Goal: Entertainment & Leisure: Browse casually

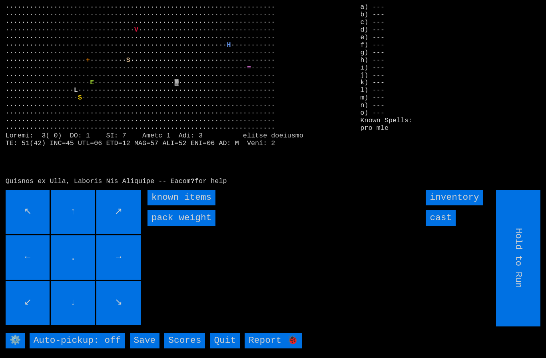
type input "Choose Direction"
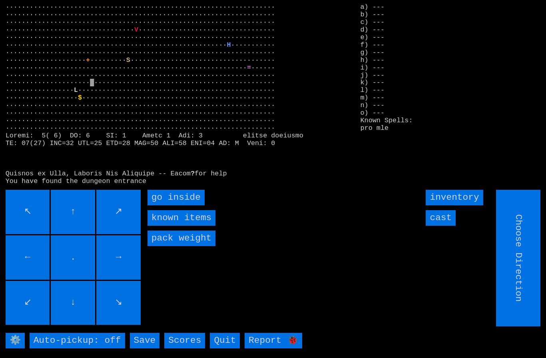
type input "Hold to Run"
click at [174, 206] on inside "go inside" at bounding box center [176, 198] width 57 height 16
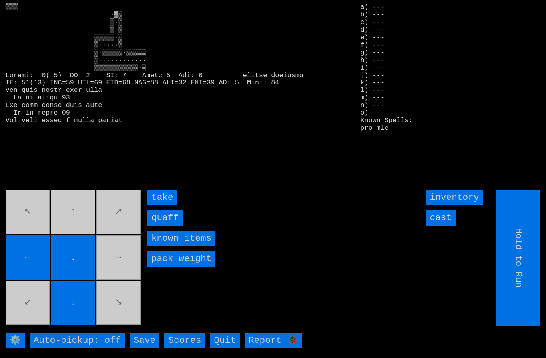
click at [166, 226] on input "quaff" at bounding box center [165, 218] width 35 height 16
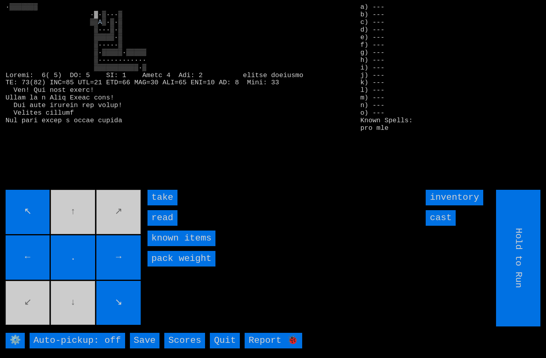
click at [164, 206] on input "take" at bounding box center [163, 198] width 30 height 16
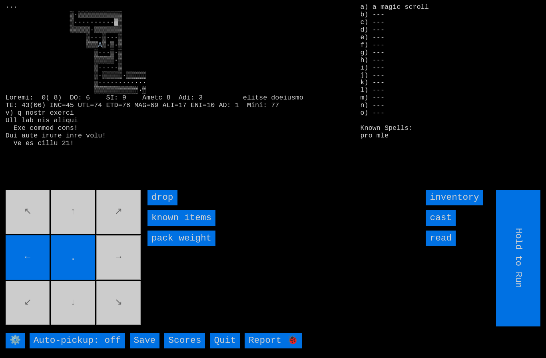
click at [121, 261] on movebuttons "↖ ↑ ↗ ← . → ↙ ↓ ↘" at bounding box center [74, 258] width 137 height 137
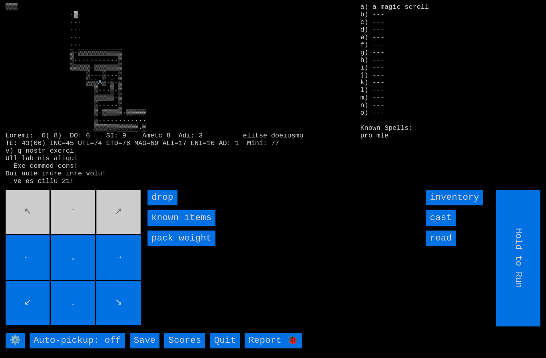
click at [67, 217] on movebuttons "↖ ↑ ↗ ← . → ↙ ↓ ↘" at bounding box center [74, 258] width 137 height 137
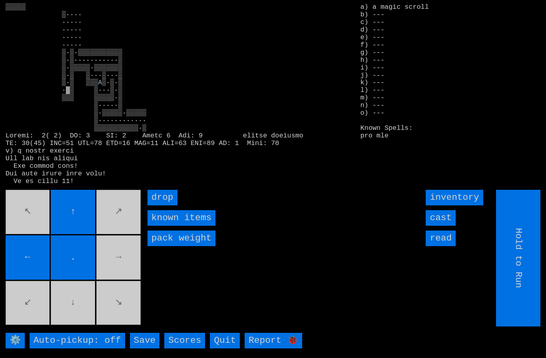
click at [91, 323] on movebuttons "↖ ↑ ↗ ← . → ↙ ↓ ↘" at bounding box center [74, 258] width 137 height 137
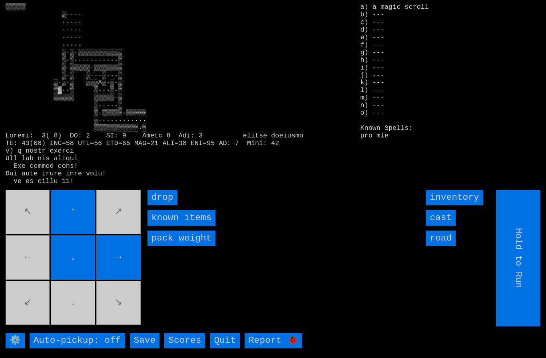
click at [32, 264] on movebuttons "↖ ↑ ↗ ← . → ↙ ↓ ↘" at bounding box center [74, 258] width 137 height 137
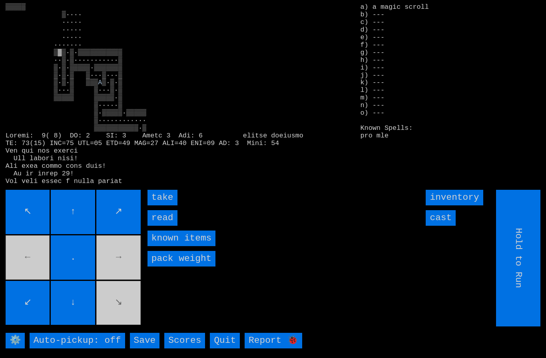
click at [162, 206] on input "take" at bounding box center [163, 198] width 30 height 16
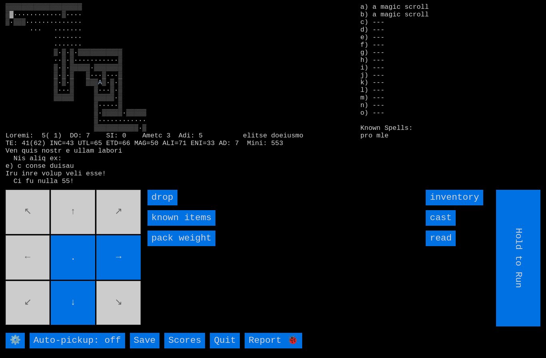
click at [30, 263] on movebuttons "↖ ↑ ↗ ← . → ↙ ↓ ↘" at bounding box center [74, 258] width 137 height 137
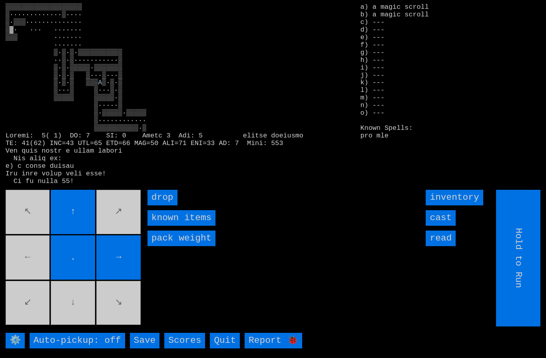
click at [81, 319] on movebuttons "↖ ↑ ↗ ← . → ↙ ↓ ↘" at bounding box center [74, 258] width 137 height 137
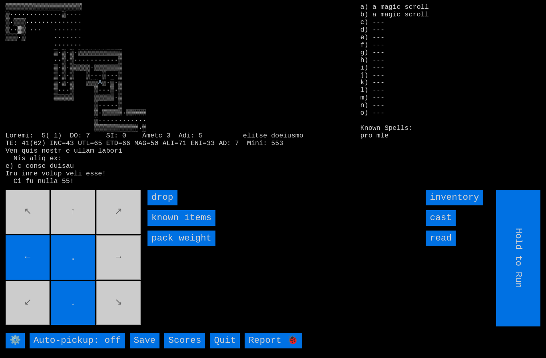
click at [125, 269] on movebuttons "↖ ↑ ↗ ← . → ↙ ↓ ↘" at bounding box center [74, 258] width 137 height 137
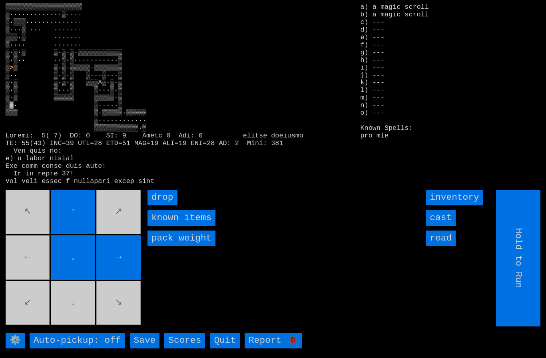
click at [76, 321] on movebuttons "↖ ↑ ↗ ← . → ↙ ↓ ↘" at bounding box center [74, 258] width 137 height 137
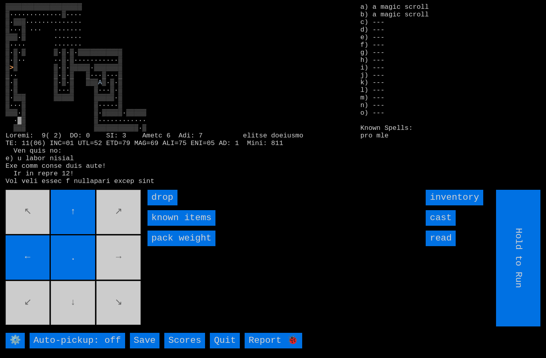
click at [23, 245] on movebuttons "↖ ↑ ↗ ← . → ↙ ↓ ↘" at bounding box center [74, 258] width 137 height 137
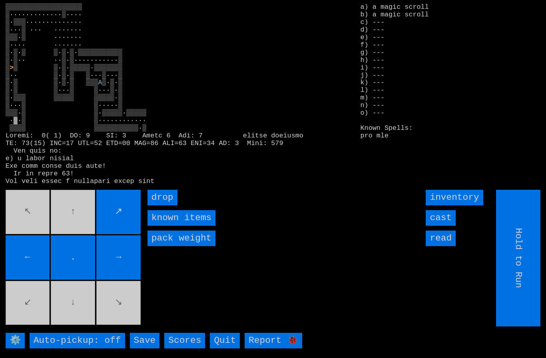
click at [15, 251] on input "←" at bounding box center [28, 257] width 44 height 44
click at [14, 249] on movebuttons "↖ ↑ ↗ ← . → ↙ ↓ ↘" at bounding box center [74, 258] width 137 height 137
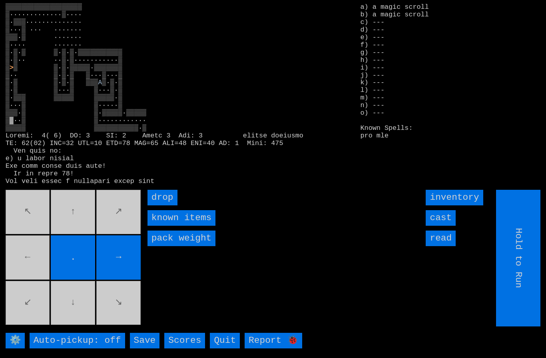
click at [26, 268] on movebuttons "↖ ↑ ↗ ← . → ↙ ↓ ↘" at bounding box center [74, 258] width 137 height 137
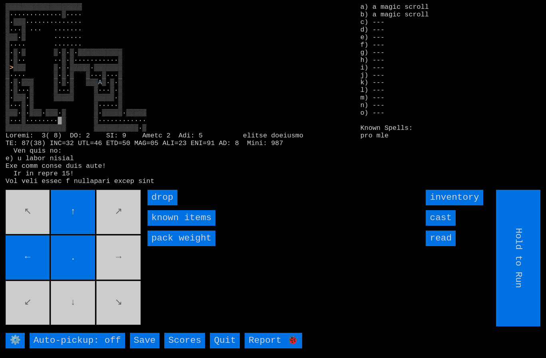
click at [129, 267] on movebuttons "↖ ↑ ↗ ← . → ↙ ↓ ↘" at bounding box center [74, 258] width 137 height 137
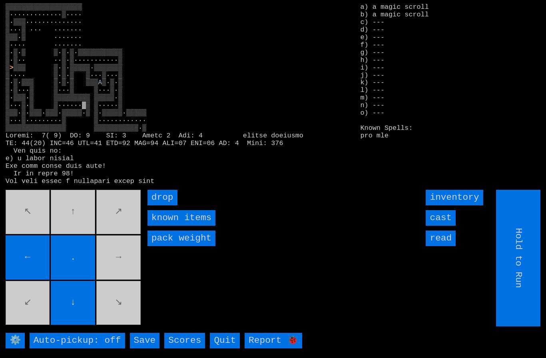
click at [122, 262] on movebuttons "↖ ↑ ↗ ← . → ↙ ↓ ↘" at bounding box center [74, 258] width 137 height 137
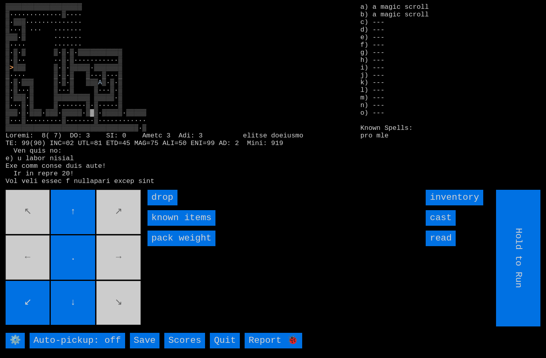
click at [13, 228] on movebuttons "↖ ↑ ↗ ← . → ↙ ↓ ↘" at bounding box center [74, 258] width 137 height 137
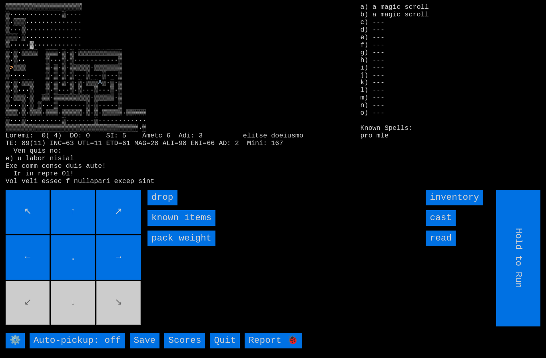
click at [69, 317] on movebuttons "↖ ↑ ↗ ← . → ↙ ↓ ↘" at bounding box center [74, 258] width 137 height 137
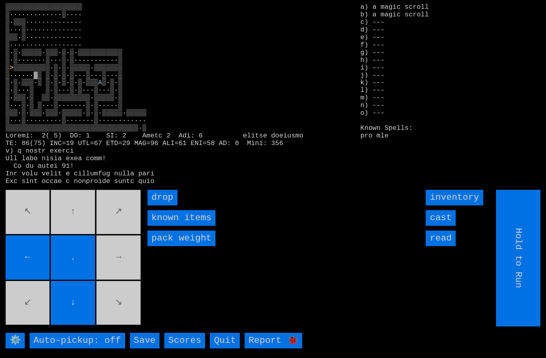
click at [122, 265] on movebuttons "↖ ↑ ↗ ← . → ↙ ↓ ↘" at bounding box center [74, 258] width 137 height 137
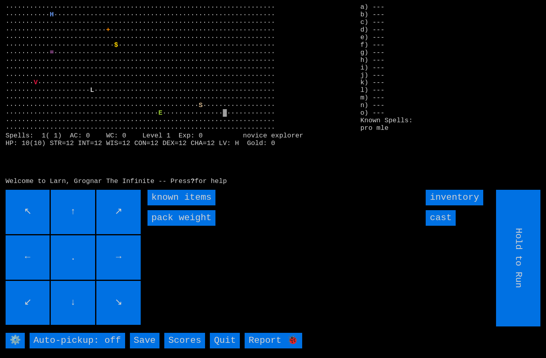
type input "Choose Direction"
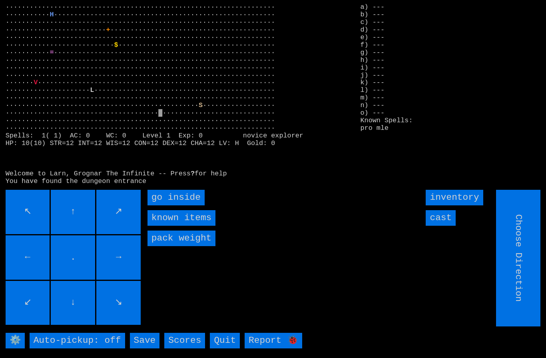
type input "Hold to Run"
click at [177, 206] on inside "go inside" at bounding box center [176, 198] width 57 height 16
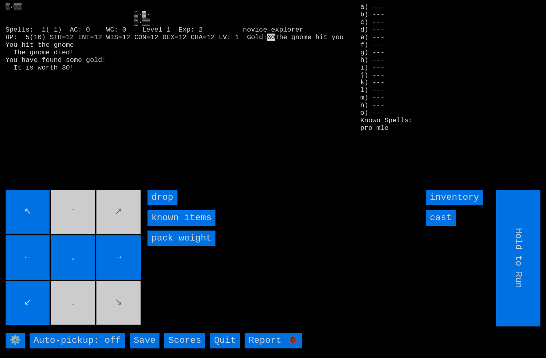
type input "Choose Direction"
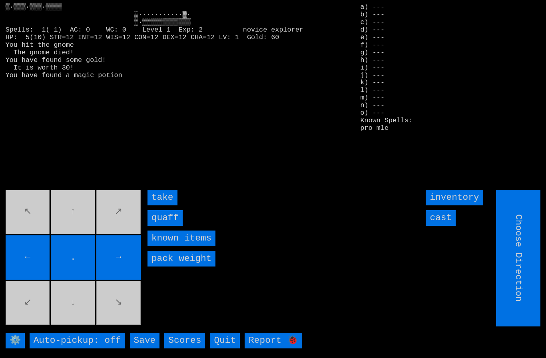
type input "Hold to Run"
click at [165, 226] on input "quaff" at bounding box center [165, 218] width 35 height 16
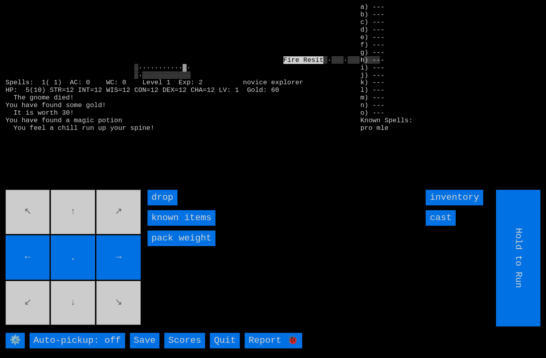
type input "Choose Direction"
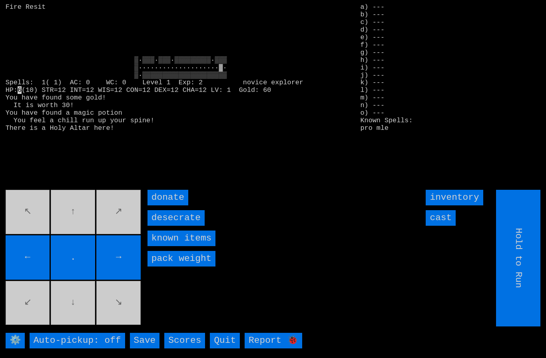
type input "Choose Direction"
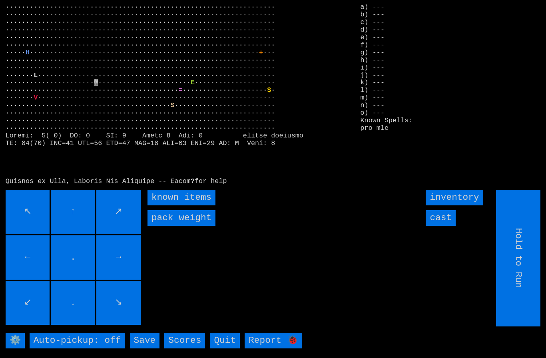
type input "Choose Direction"
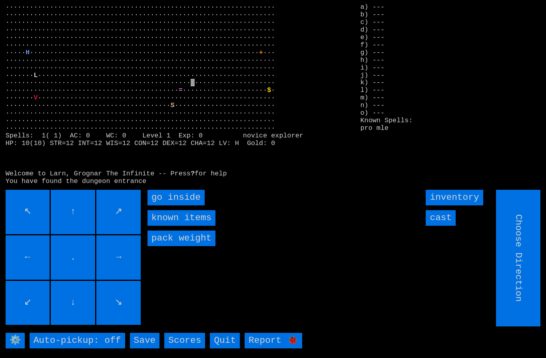
type input "Hold to Run"
click at [171, 206] on inside "go inside" at bounding box center [176, 198] width 57 height 16
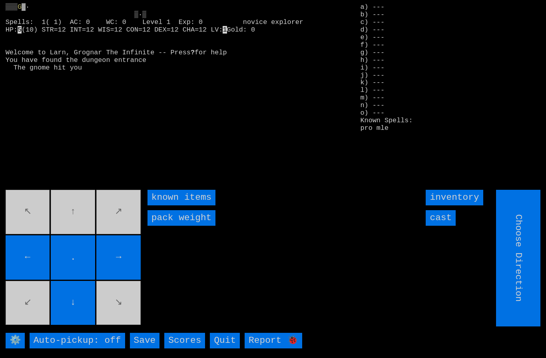
type input "Hold to Run"
click at [516, 262] on input "Hold to Run" at bounding box center [519, 258] width 44 height 137
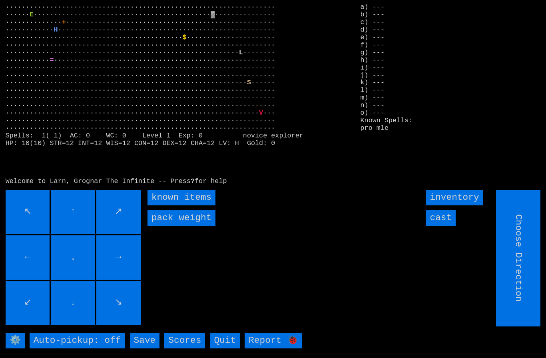
type input "Hold to Run"
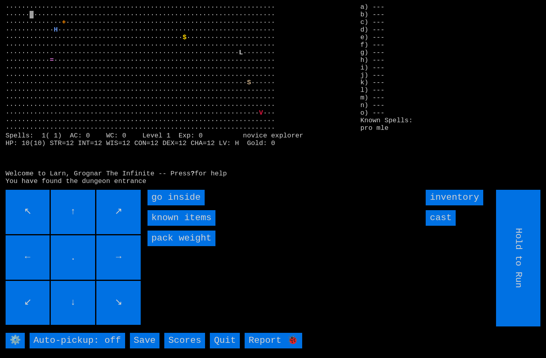
click at [173, 206] on inside "go inside" at bounding box center [176, 198] width 57 height 16
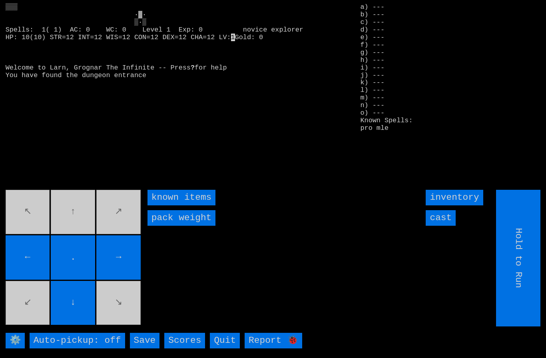
type input "Choose Direction"
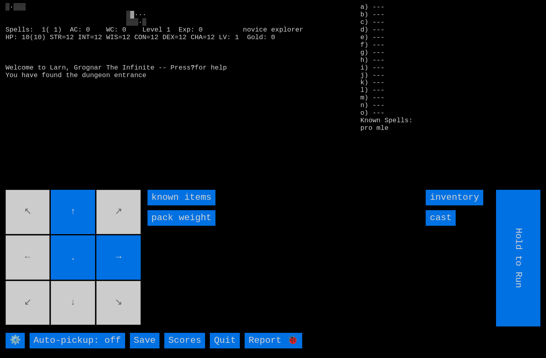
type input "Choose Direction"
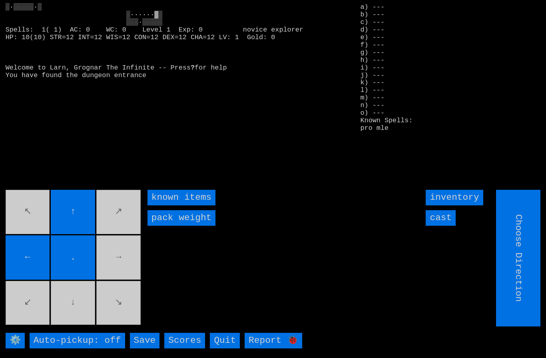
type input "Hold to Run"
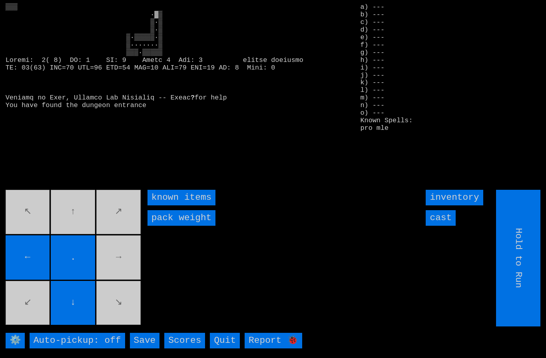
type input "Choose Direction"
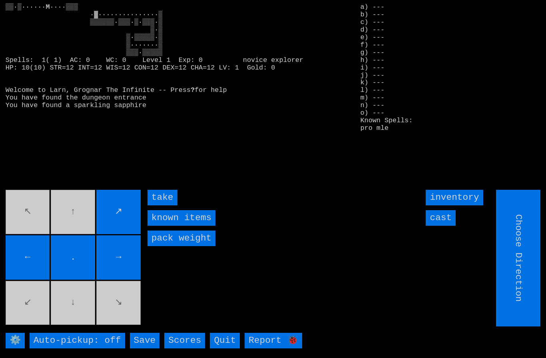
type input "Hold to Run"
click at [166, 206] on input "take" at bounding box center [163, 198] width 30 height 16
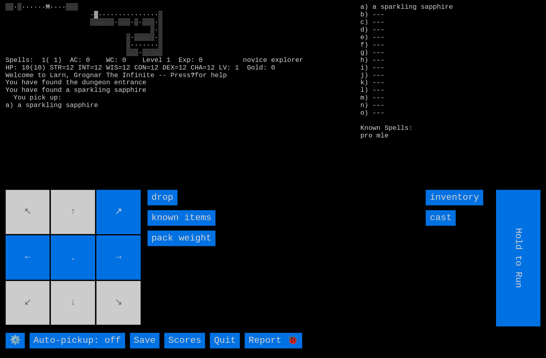
type input "Choose Direction"
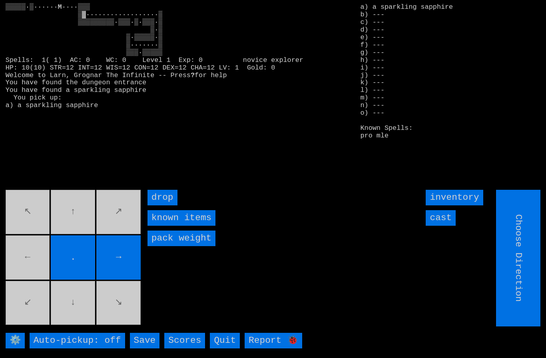
type input "Hold to Run"
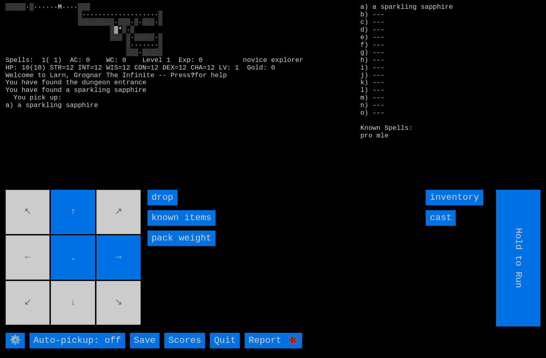
type input "Choose Direction"
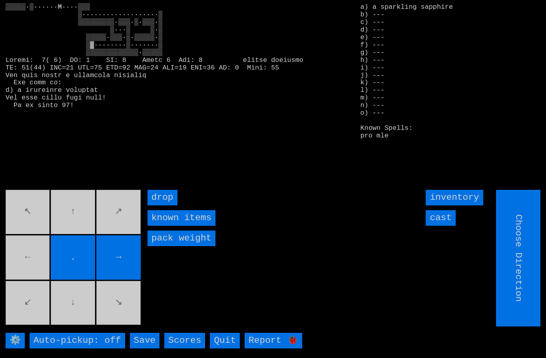
type input "Hold to Run"
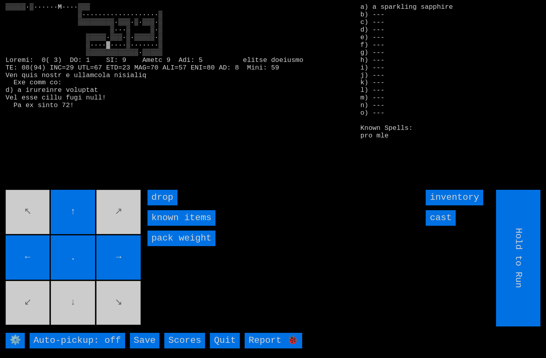
type input "Choose Direction"
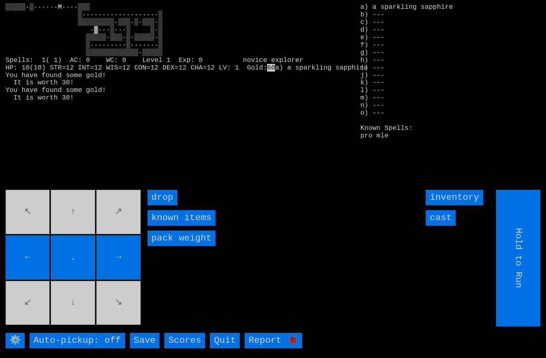
type input "Choose Direction"
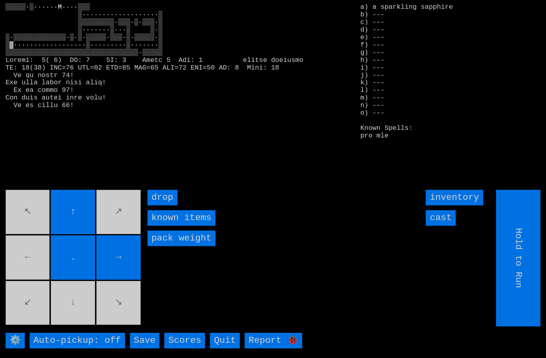
type input "Choose Direction"
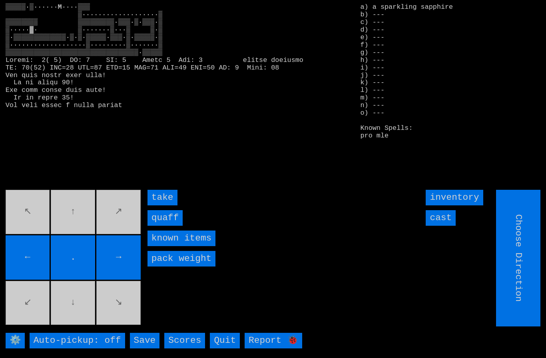
type input "Hold to Run"
click at [165, 226] on input "quaff" at bounding box center [165, 218] width 35 height 16
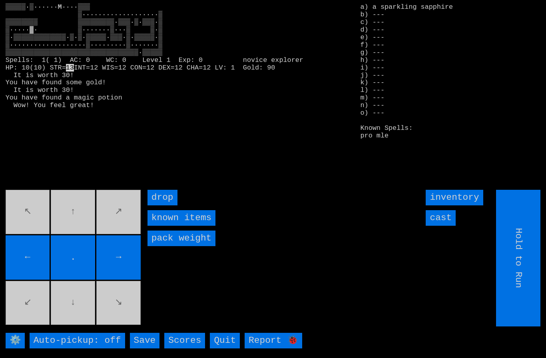
type input "Choose Direction"
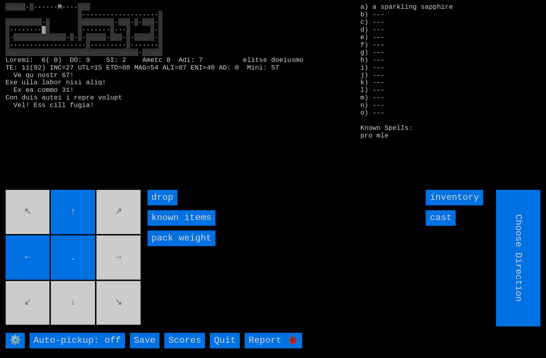
type input "Hold to Run"
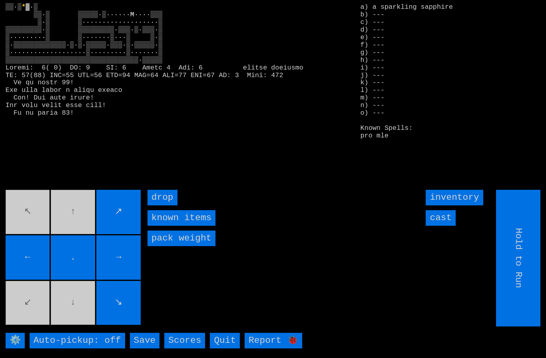
type input "Choose Direction"
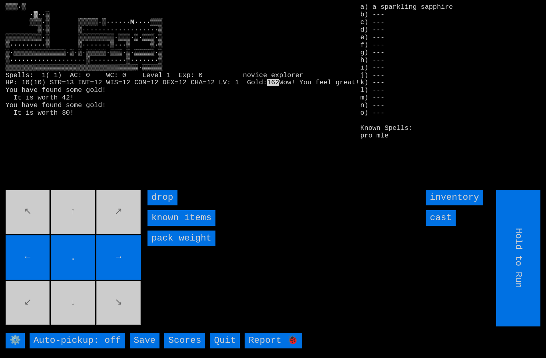
type input "Choose Direction"
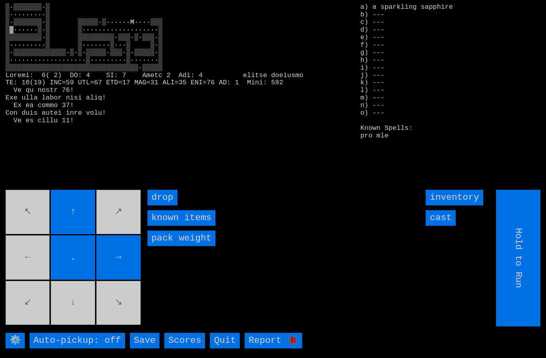
type input "Choose Direction"
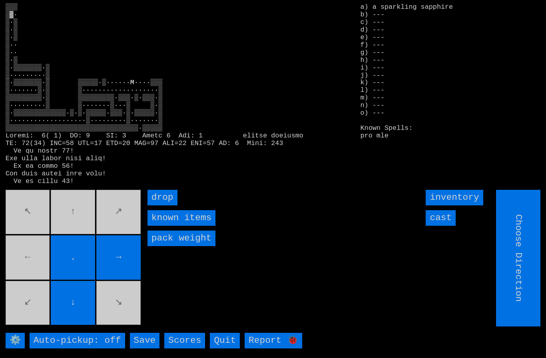
type input "Hold to Run"
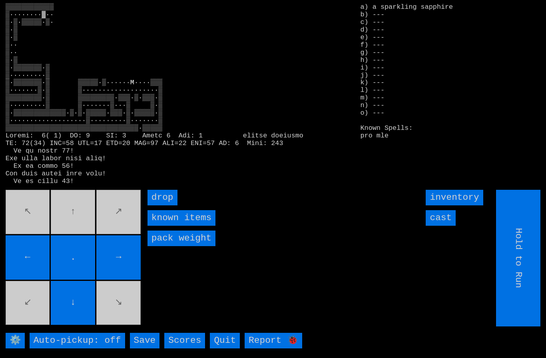
type input "Choose Direction"
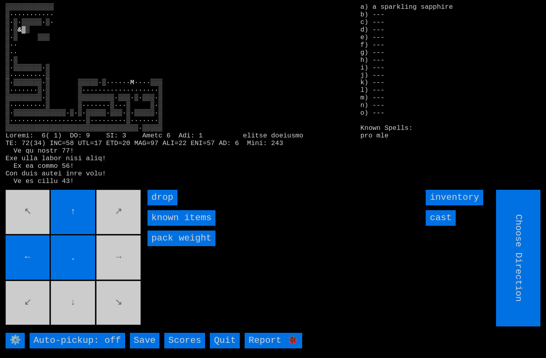
type input "Hold to Run"
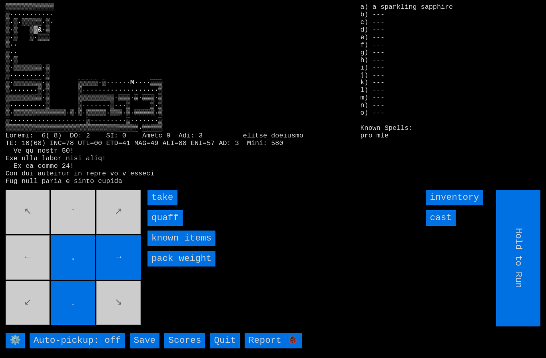
click at [37, 281] on movebuttons "↖ ↑ ↗ ← . → ↙ ↓ ↘" at bounding box center [74, 258] width 137 height 137
click at [165, 226] on input "quaff" at bounding box center [165, 218] width 35 height 16
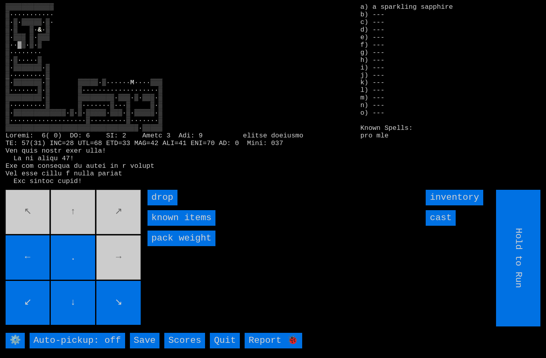
click at [77, 222] on movebuttons "↖ ↑ ↗ ← . → ↙ ↓ ↘" at bounding box center [74, 258] width 137 height 137
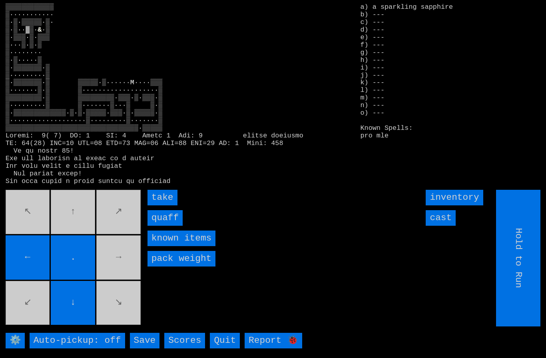
click at [170, 226] on input "quaff" at bounding box center [165, 218] width 35 height 16
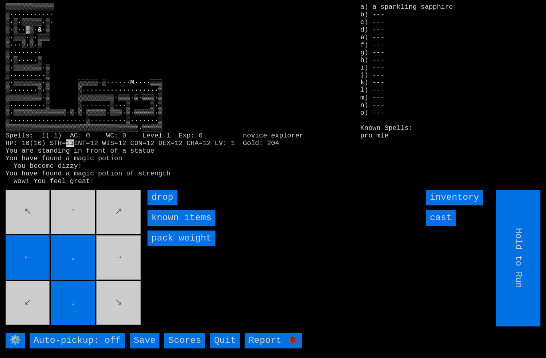
type input "Choose Direction"
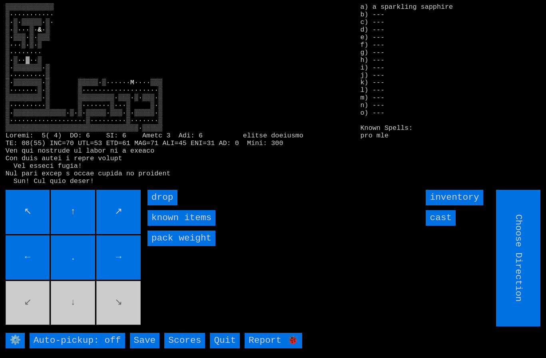
type input "Hold to Run"
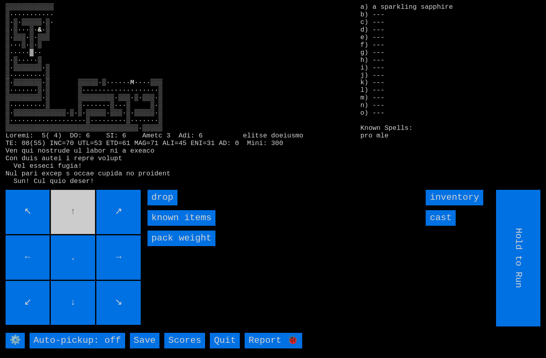
type input "Choose Direction"
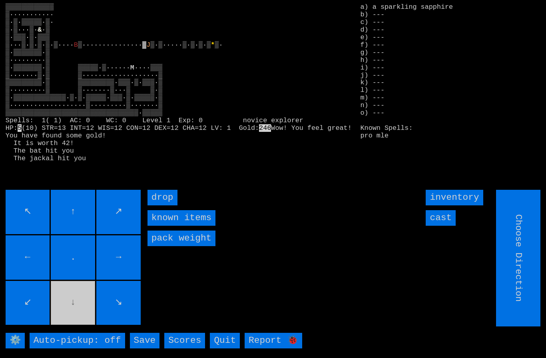
type input "Hold to Run"
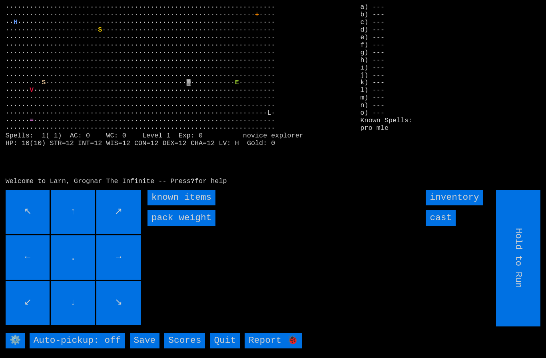
type input "Choose Direction"
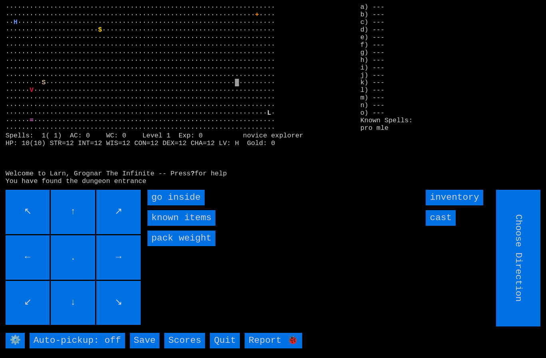
type input "Hold to Run"
click at [178, 206] on inside "go inside" at bounding box center [176, 198] width 57 height 16
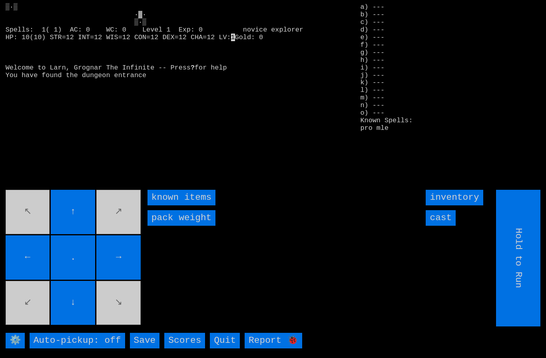
type input "Choose Direction"
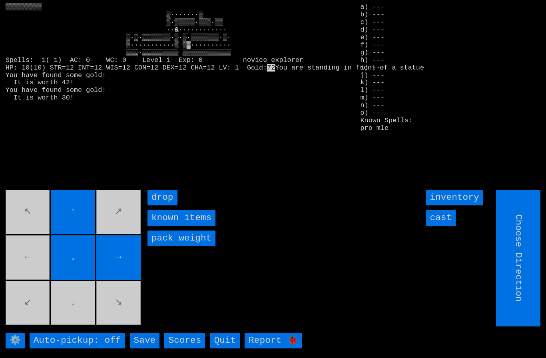
type input "Hold to Run"
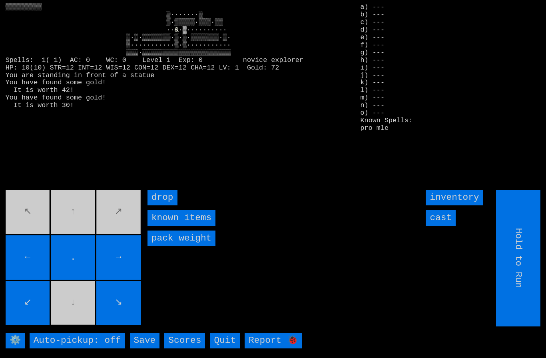
type input "Choose Direction"
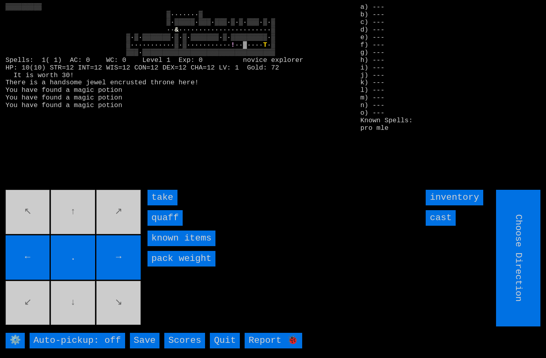
type input "Hold to Run"
click at [164, 226] on input "quaff" at bounding box center [165, 218] width 35 height 16
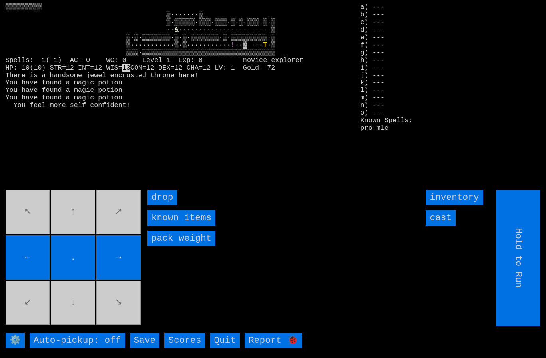
type input "Choose Direction"
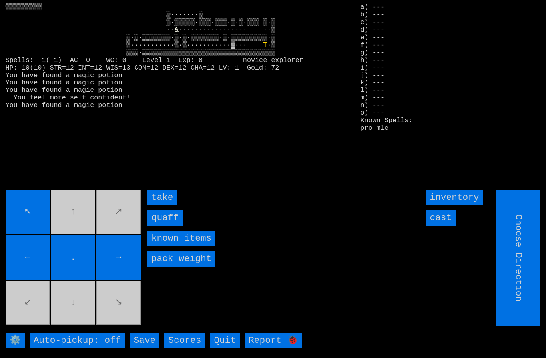
type input "Hold to Run"
click at [166, 226] on input "quaff" at bounding box center [165, 218] width 35 height 16
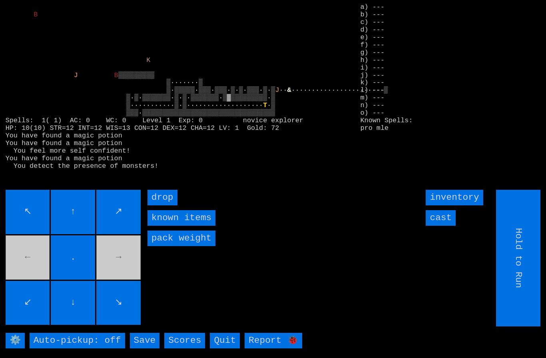
type input "Choose Direction"
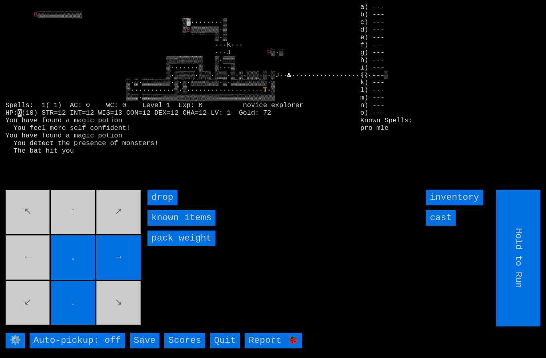
type input "Choose Direction"
type input "Hold to Run"
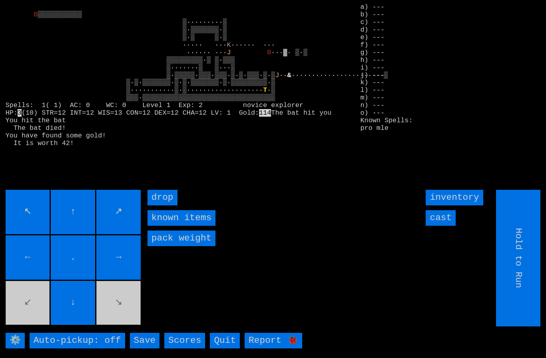
click at [111, 309] on movebuttons "↖ ↑ ↗ ← . → ↙ ↓ ↘" at bounding box center [74, 258] width 137 height 137
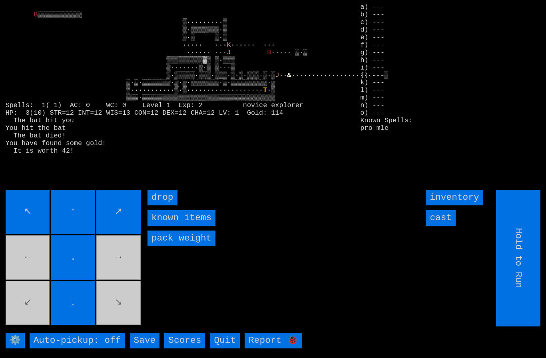
click at [120, 306] on movebuttons "↖ ↑ ↗ ← . → ↙ ↓ ↘" at bounding box center [74, 258] width 137 height 137
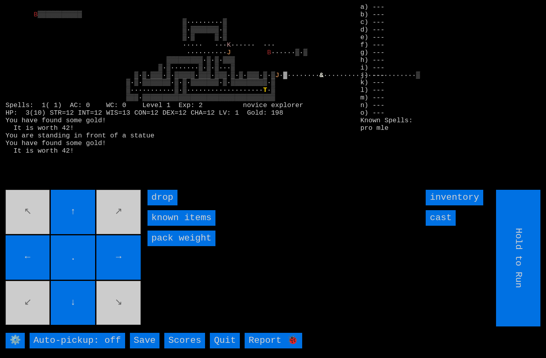
type input "Choose Direction"
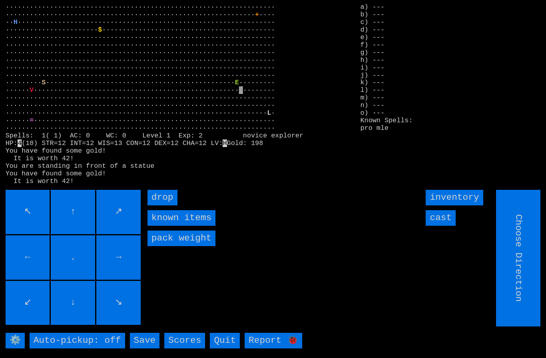
type input "Hold to Run"
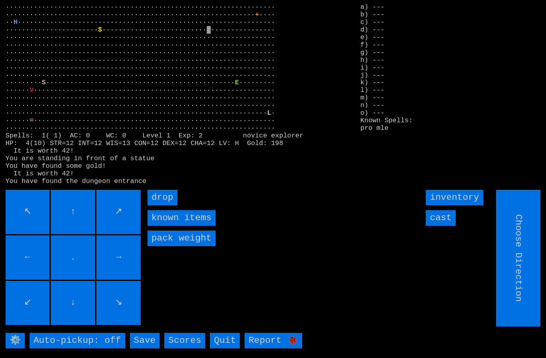
type input "Hold to Run"
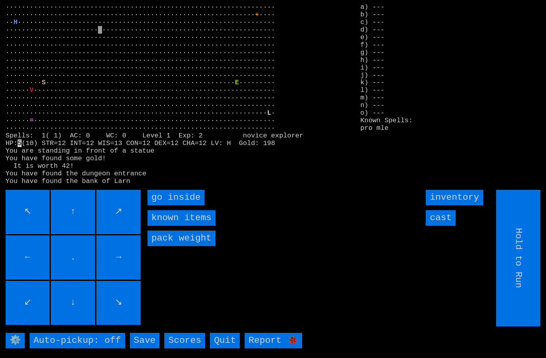
click at [176, 206] on inside "go inside" at bounding box center [176, 198] width 57 height 16
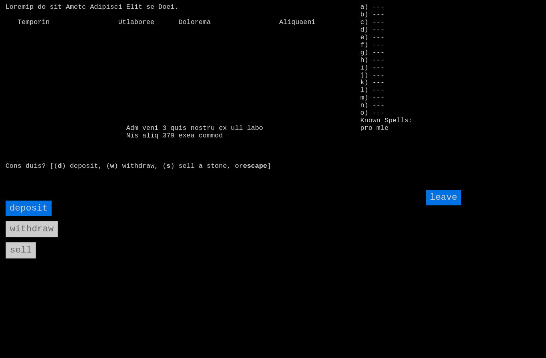
click at [31, 216] on input "deposit" at bounding box center [29, 209] width 46 height 16
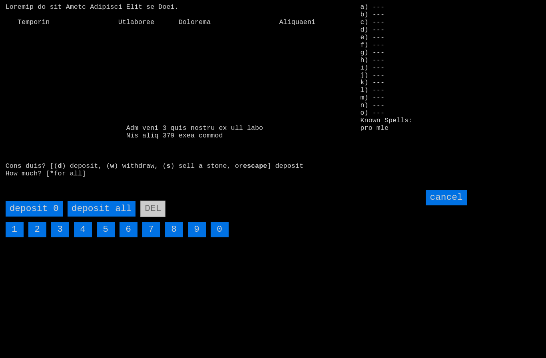
click at [110, 217] on all "deposit all" at bounding box center [102, 209] width 68 height 16
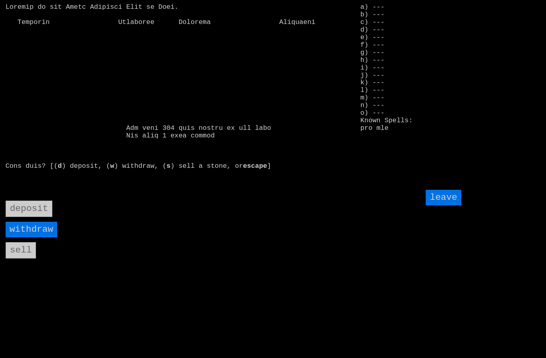
click at [445, 206] on input "leave" at bounding box center [443, 198] width 35 height 16
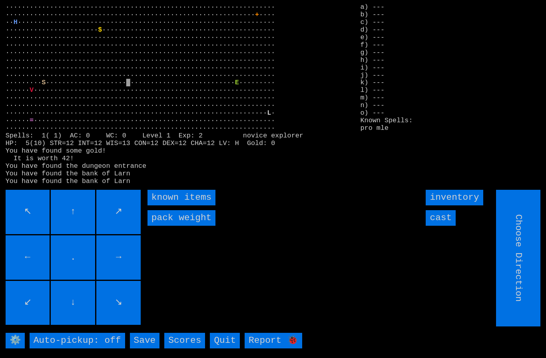
type input "Hold to Run"
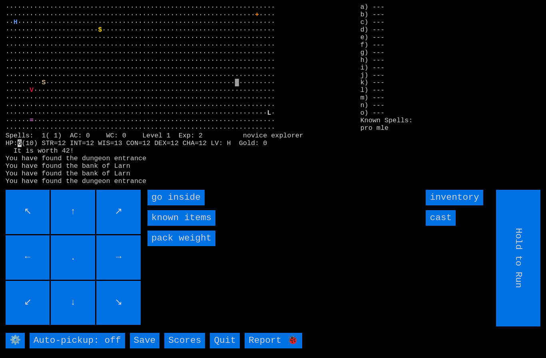
click at [178, 206] on inside "go inside" at bounding box center [176, 198] width 57 height 16
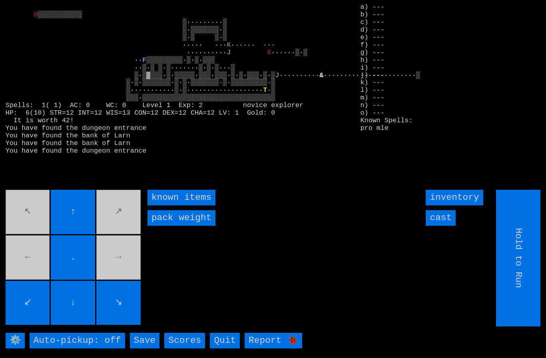
click at [119, 231] on movebuttons "↖ ↑ ↗ ← . → ↙ ↓ ↘" at bounding box center [74, 258] width 137 height 137
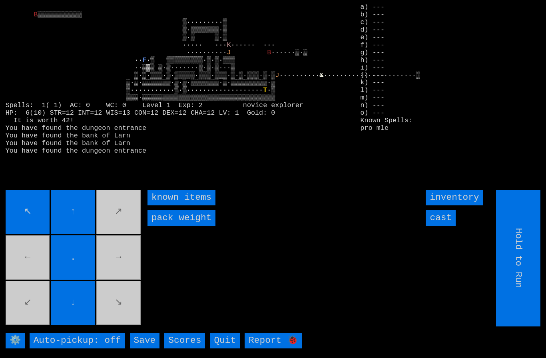
click at [112, 233] on movebuttons "↖ ↑ ↗ ← . → ↙ ↓ ↘" at bounding box center [74, 258] width 137 height 137
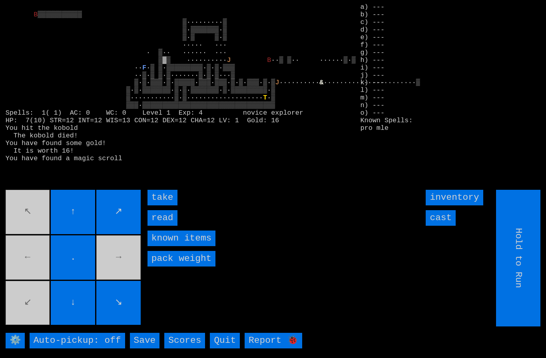
click at [165, 206] on input "take" at bounding box center [163, 198] width 30 height 16
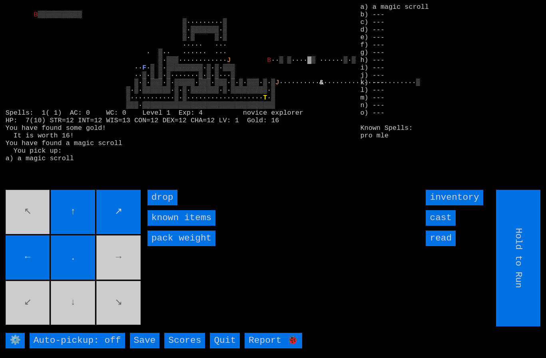
click at [113, 275] on movebuttons "↖ ↑ ↗ ← . → ↙ ↓ ↘" at bounding box center [74, 258] width 137 height 137
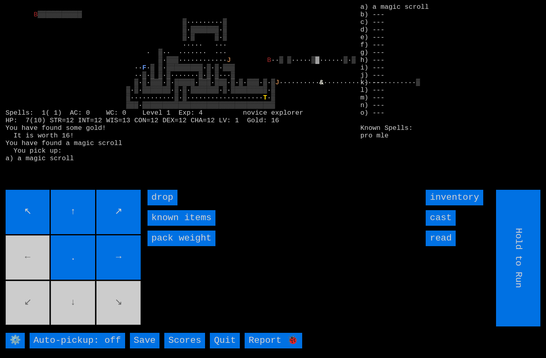
type input "Choose Direction"
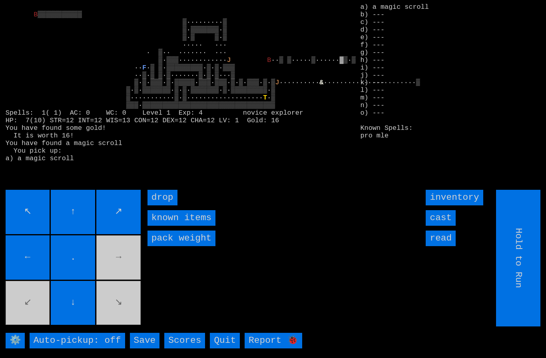
type input "Choose Direction"
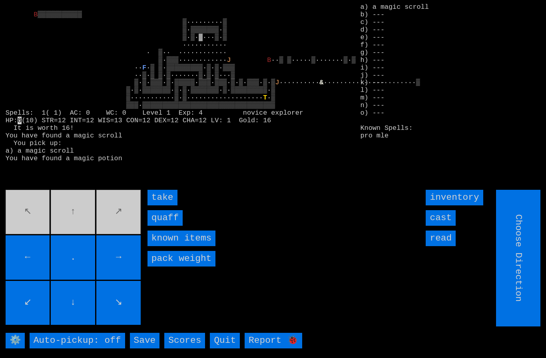
type input "Hold to Run"
click at [160, 226] on input "quaff" at bounding box center [165, 218] width 35 height 16
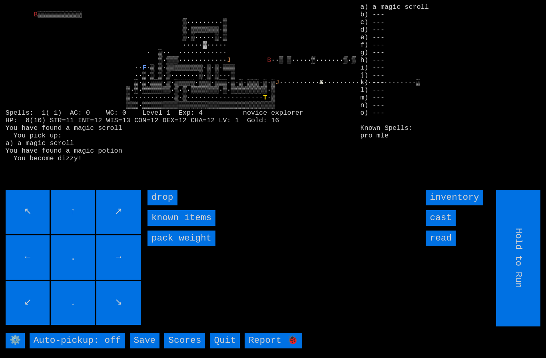
type input "Choose Direction"
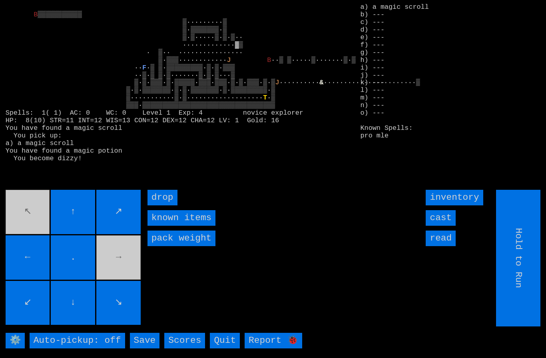
type input "Choose Direction"
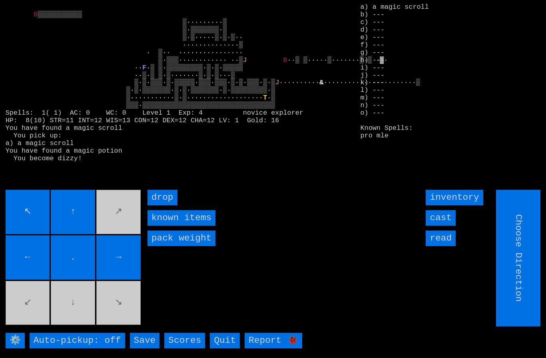
type input "Hold to Run"
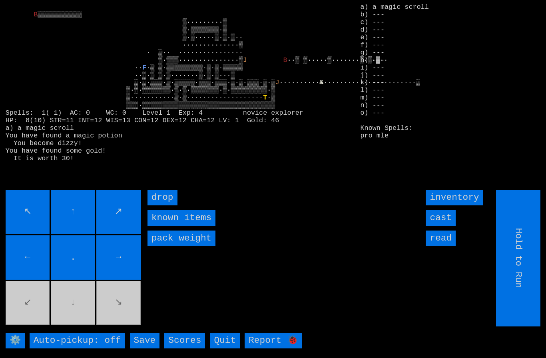
type input "Choose Direction"
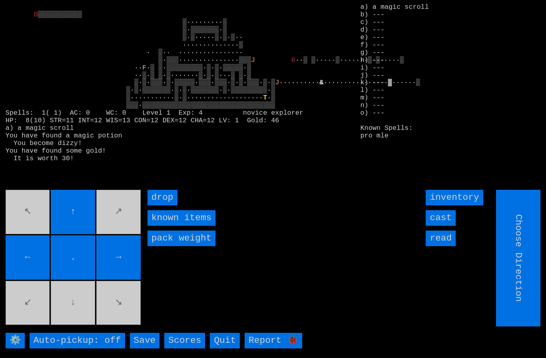
type input "Hold to Run"
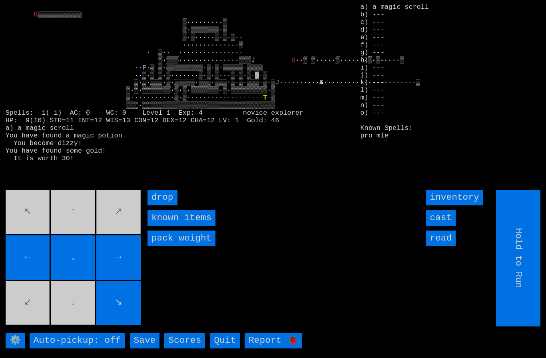
click at [31, 229] on movebuttons "↖ ↑ ↗ ← . → ↙ ↓ ↘" at bounding box center [74, 258] width 137 height 137
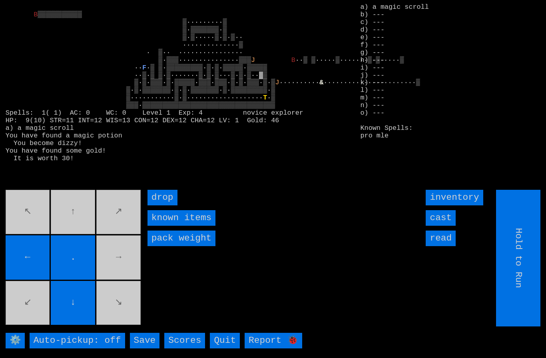
click at [115, 327] on movebuttons "↖ ↑ ↗ ← . → ↙ ↓ ↘" at bounding box center [74, 258] width 137 height 137
click at [78, 222] on movebuttons "↖ ↑ ↗ ← . → ↙ ↓ ↘" at bounding box center [74, 258] width 137 height 137
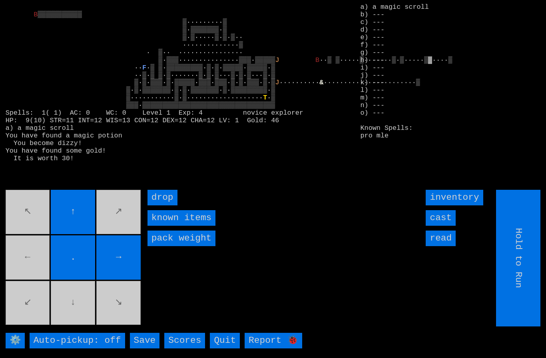
click at [94, 228] on input "↑" at bounding box center [73, 212] width 44 height 44
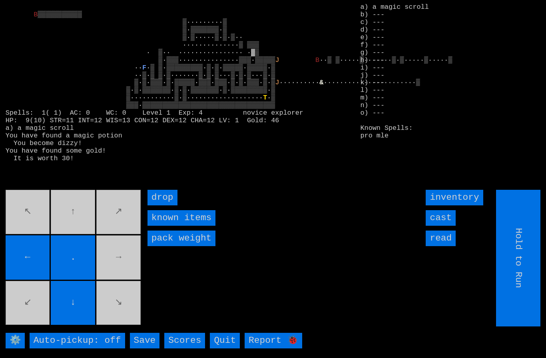
click at [82, 231] on movebuttons "↖ ↑ ↗ ← . → ↙ ↓ ↘" at bounding box center [74, 258] width 137 height 137
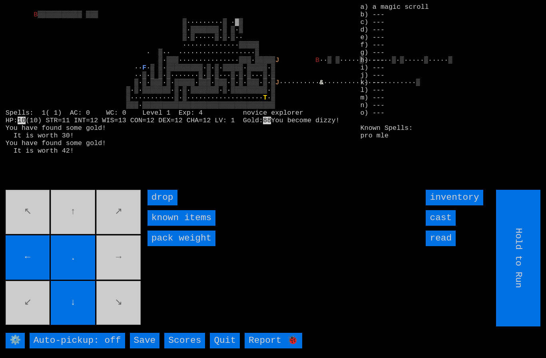
click at [74, 220] on movebuttons "↖ ↑ ↗ ← . → ↙ ↓ ↘" at bounding box center [74, 258] width 137 height 137
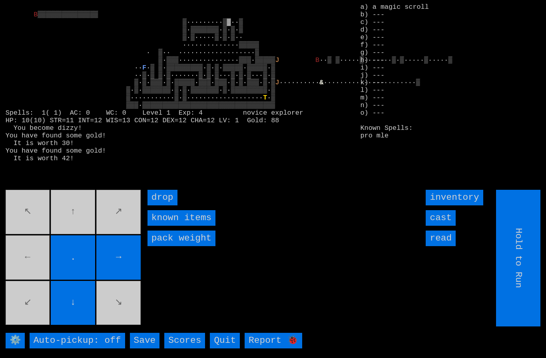
type input "Choose Direction"
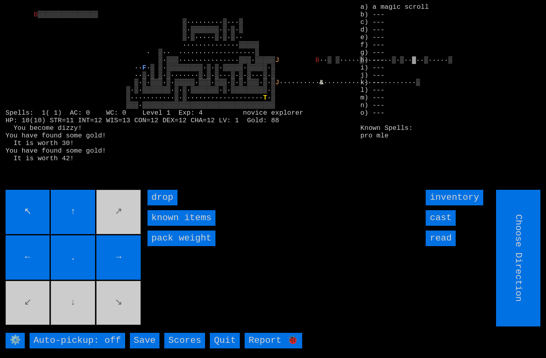
type input "Hold to Run"
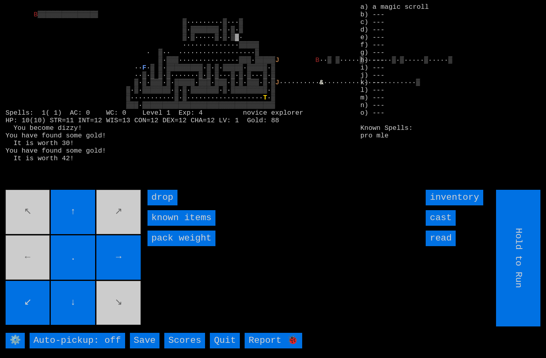
type input "Choose Direction"
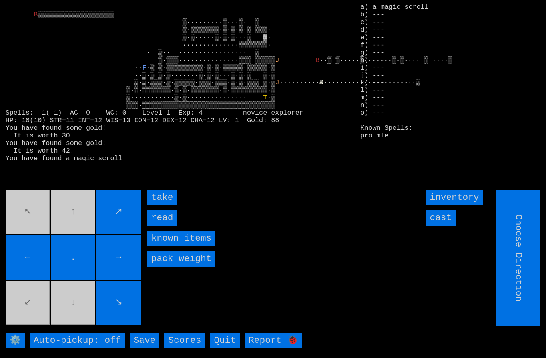
type input "Hold to Run"
click at [164, 206] on input "take" at bounding box center [163, 198] width 30 height 16
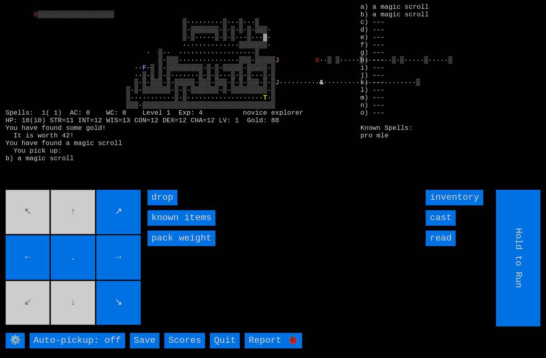
type input "Choose Direction"
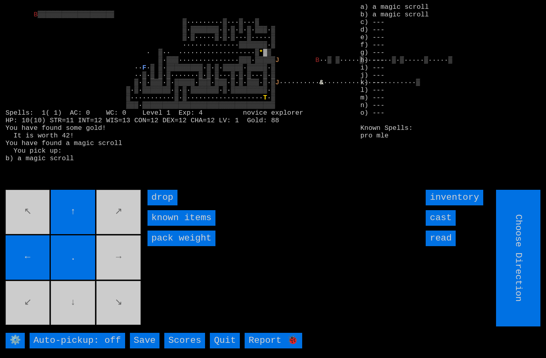
type input "Hold to Run"
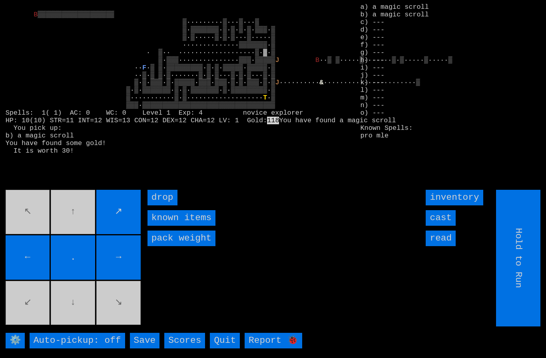
type input "Choose Direction"
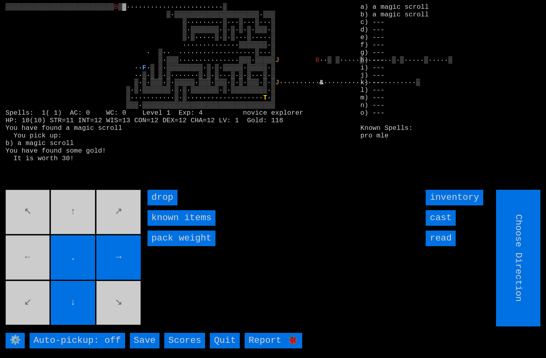
type input "Hold to Run"
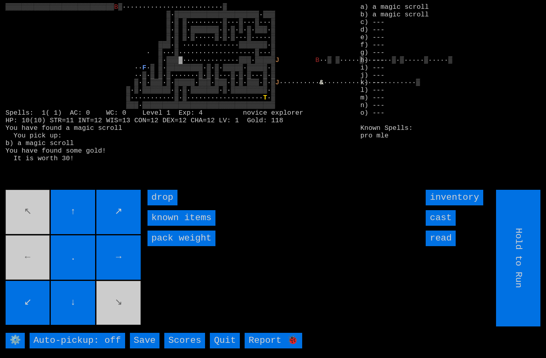
type input "Choose Direction"
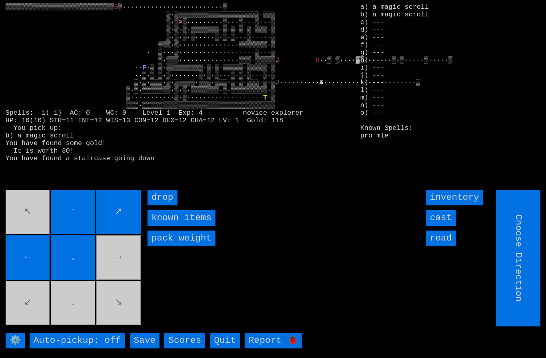
type input "Hold to Run"
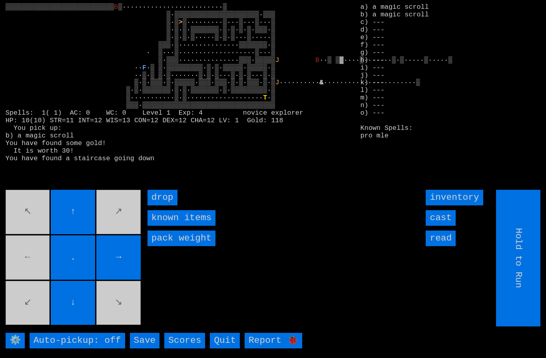
type input "Choose Direction"
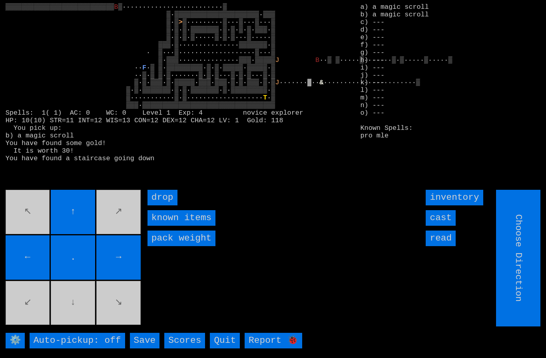
type input "Hold to Run"
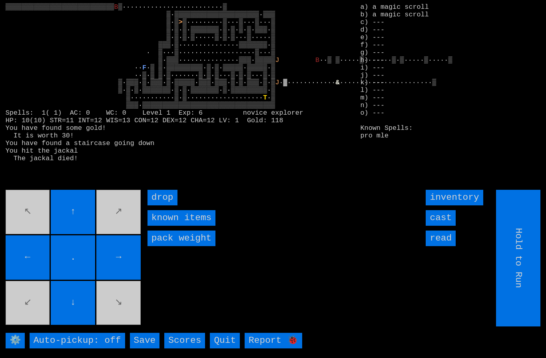
type input "Choose Direction"
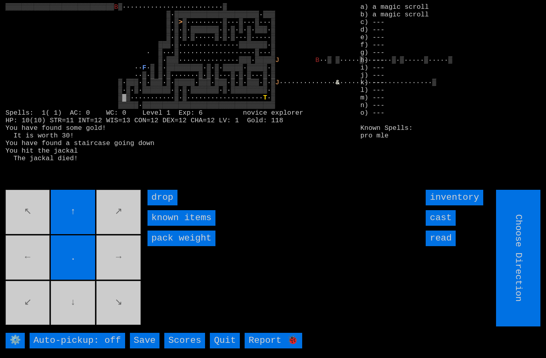
type input "Hold to Run"
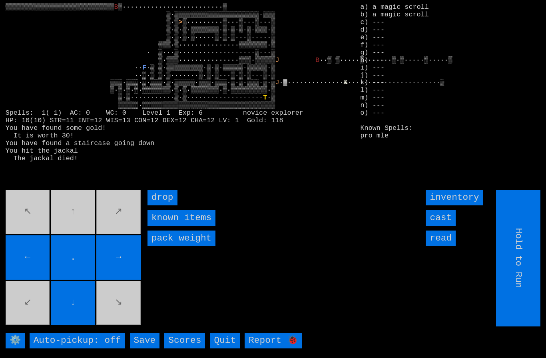
type input "Choose Direction"
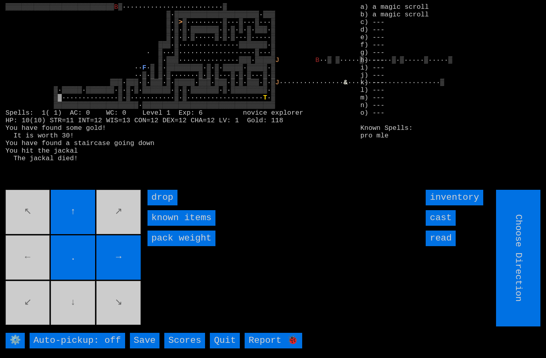
type input "Hold to Run"
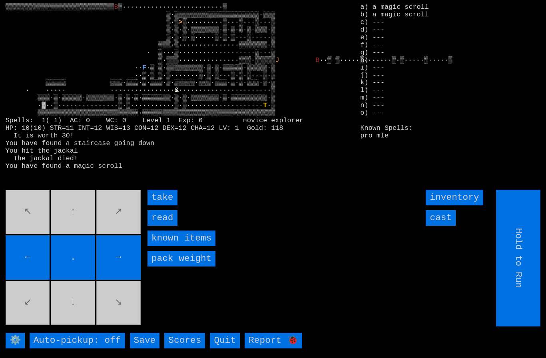
click at [162, 206] on input "take" at bounding box center [163, 198] width 30 height 16
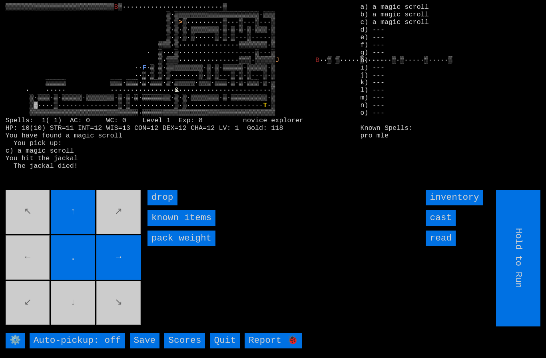
click at [23, 276] on movebuttons "↖ ↑ ↗ ← . → ↙ ↓ ↘" at bounding box center [74, 258] width 137 height 137
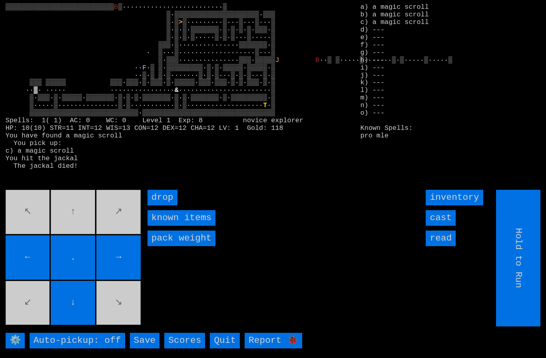
type input "Choose Direction"
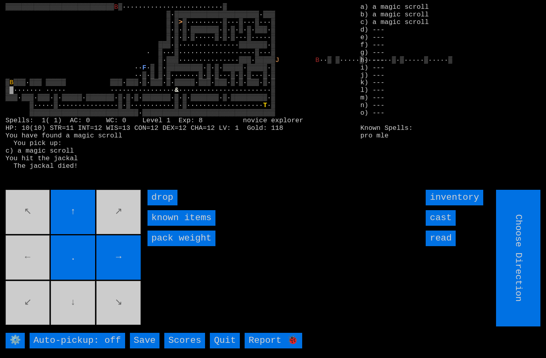
type input "Hold to Run"
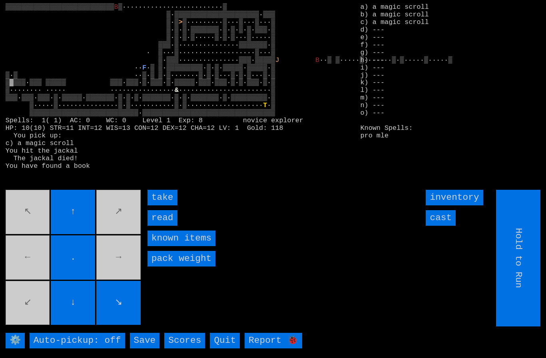
click at [170, 226] on input "read" at bounding box center [163, 218] width 30 height 16
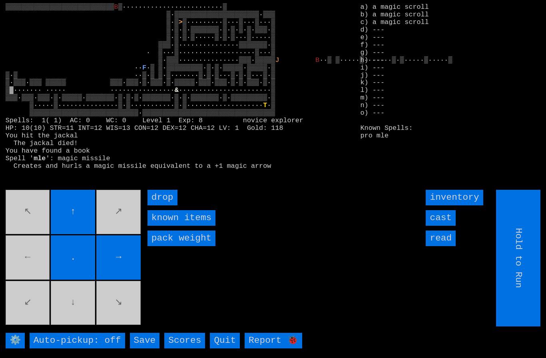
click at [130, 327] on movebuttons "↖ ↑ ↗ ← . → ↙ ↓ ↘" at bounding box center [74, 258] width 137 height 137
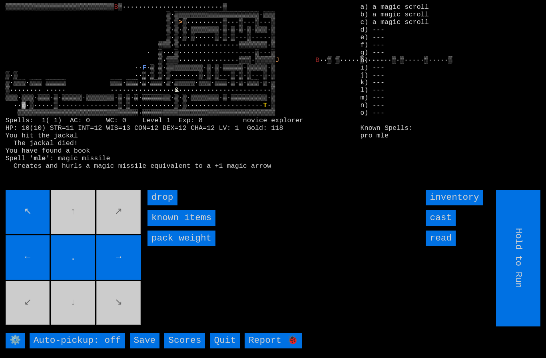
type input "Choose Direction"
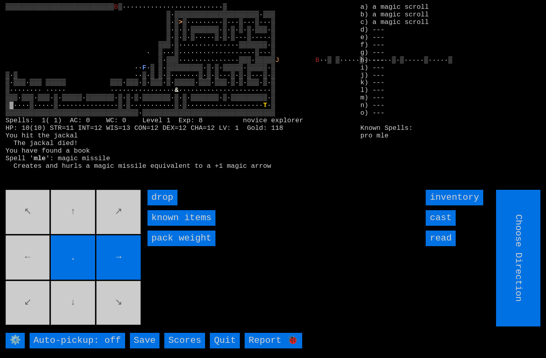
type input "Hold to Run"
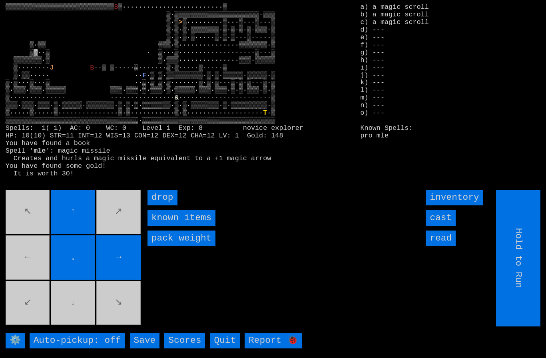
click at [28, 284] on movebuttons "↖ ↑ ↗ ← . → ↙ ↓ ↘" at bounding box center [74, 258] width 137 height 137
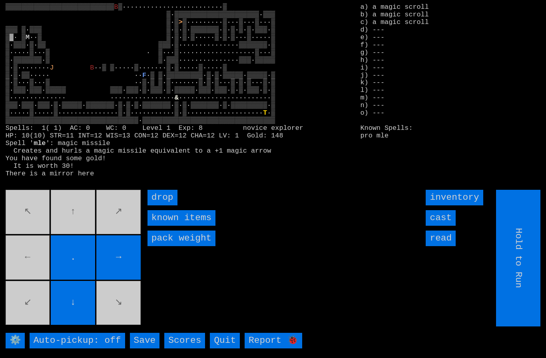
click at [80, 242] on movebuttons "↖ ↑ ↗ ← . → ↙ ↓ ↘" at bounding box center [74, 258] width 137 height 137
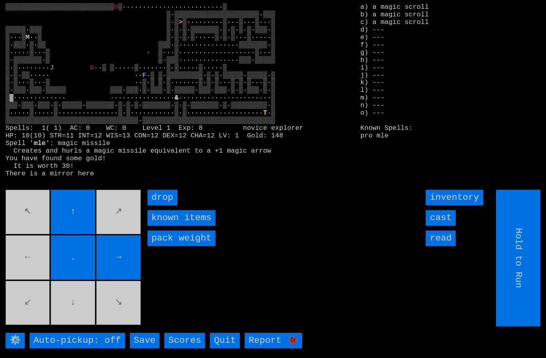
click at [140, 280] on input "→" at bounding box center [118, 257] width 44 height 44
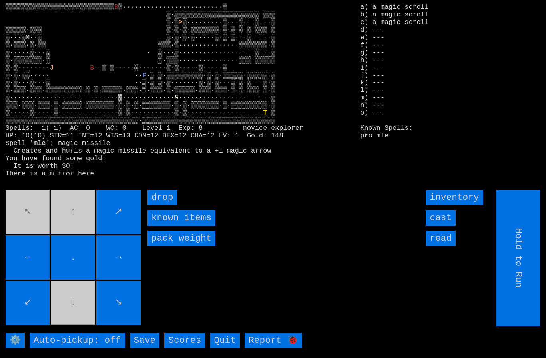
click at [140, 272] on input "→" at bounding box center [118, 257] width 44 height 44
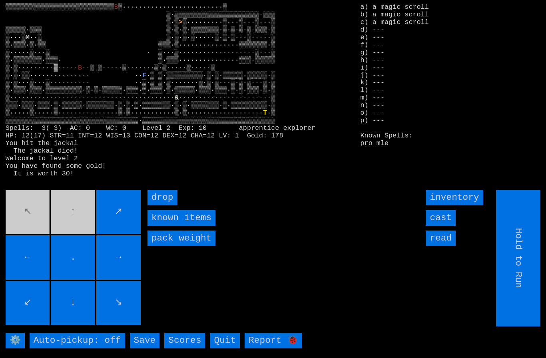
click at [75, 231] on movebuttons "↖ ↑ ↗ ← . → ↙ ↓ ↘" at bounding box center [74, 258] width 137 height 137
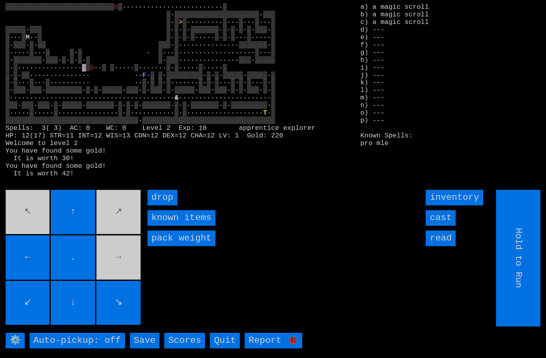
click at [124, 272] on movebuttons "↖ ↑ ↗ ← . → ↙ ↓ ↘" at bounding box center [74, 258] width 137 height 137
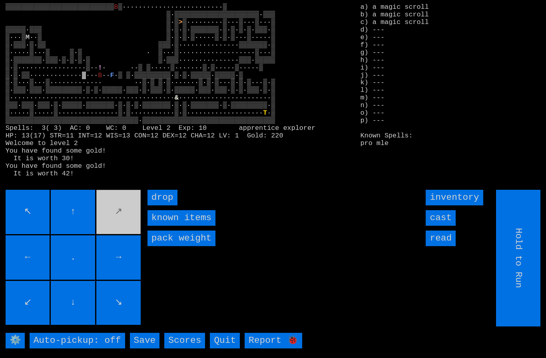
click at [449, 226] on input "cast" at bounding box center [441, 218] width 30 height 16
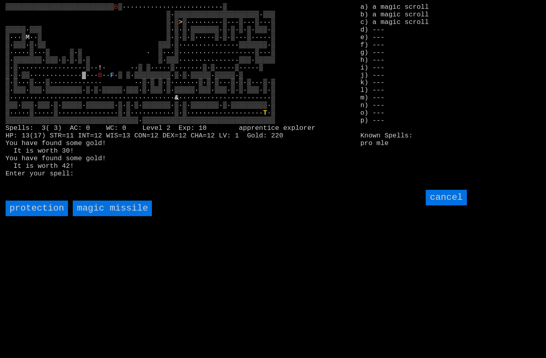
click at [111, 216] on missile "magic missile" at bounding box center [112, 209] width 79 height 16
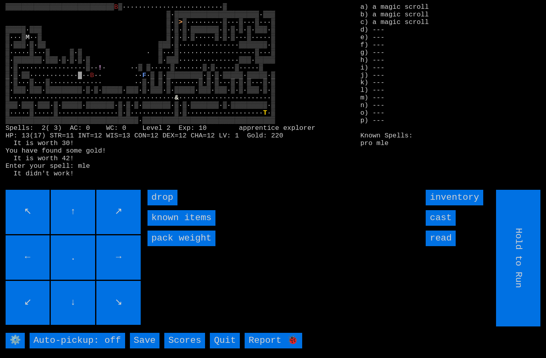
click at [445, 226] on input "cast" at bounding box center [441, 218] width 30 height 16
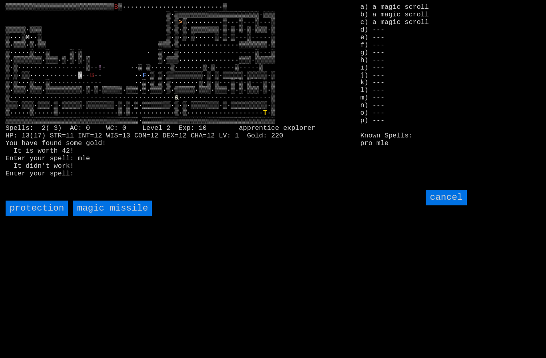
click at [119, 216] on missile "magic missile" at bounding box center [112, 209] width 79 height 16
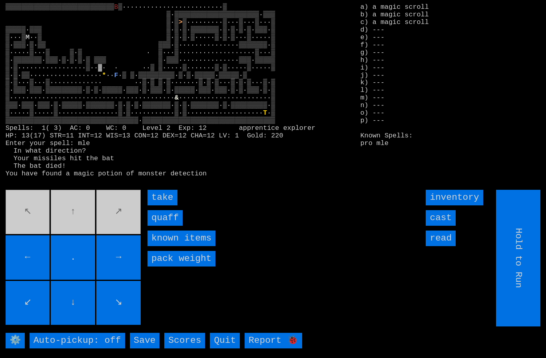
click at [163, 206] on input "take" at bounding box center [163, 198] width 30 height 16
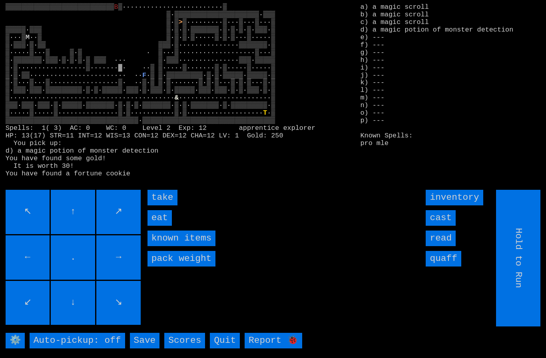
click at [164, 226] on input "eat" at bounding box center [160, 218] width 24 height 16
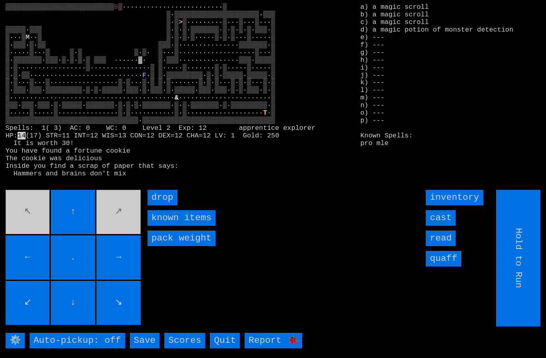
click at [123, 231] on movebuttons "↖ ↑ ↗ ← . → ↙ ↓ ↘" at bounding box center [74, 258] width 137 height 137
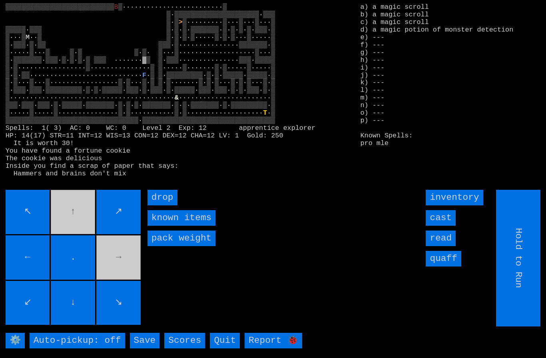
click at [127, 271] on movebuttons "↖ ↑ ↗ ← . → ↙ ↓ ↘" at bounding box center [74, 258] width 137 height 137
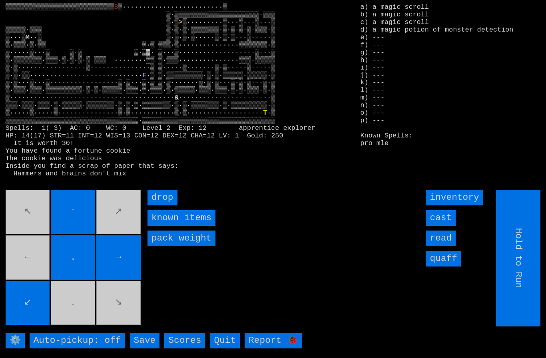
click at [108, 317] on movebuttons "↖ ↑ ↗ ← . → ↙ ↓ ↘" at bounding box center [74, 258] width 137 height 137
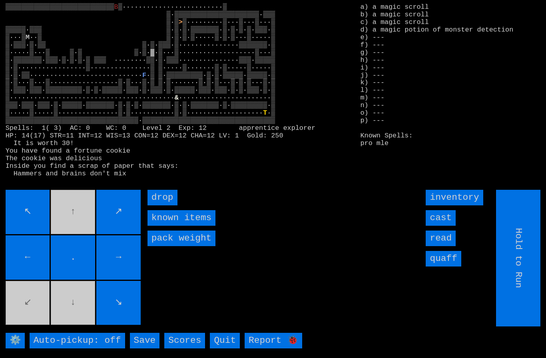
click at [93, 319] on movebuttons "↖ ↑ ↗ ← . → ↙ ↓ ↘" at bounding box center [74, 258] width 137 height 137
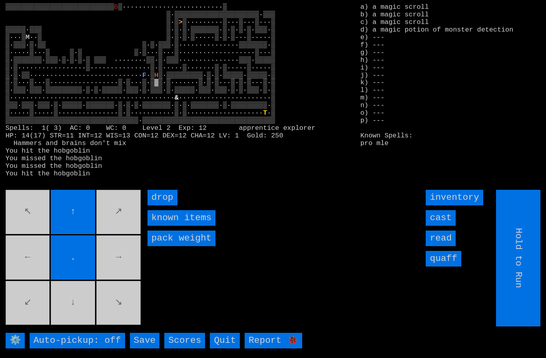
click at [445, 226] on input "cast" at bounding box center [441, 218] width 30 height 16
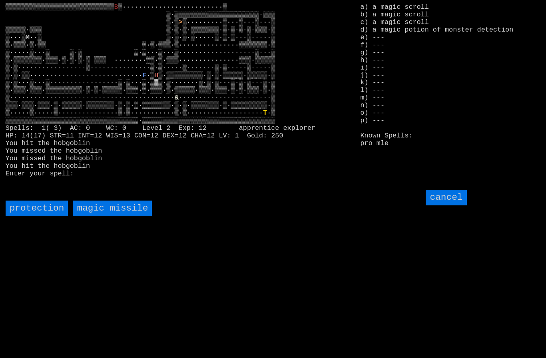
click at [126, 216] on missile "magic missile" at bounding box center [112, 209] width 79 height 16
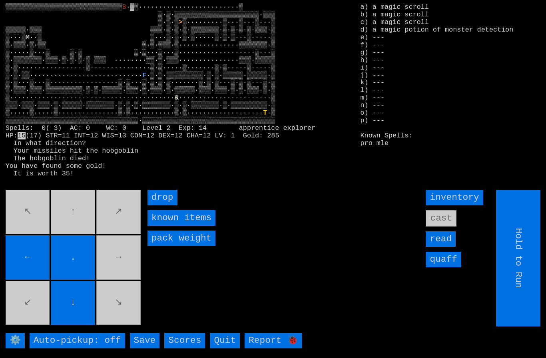
click at [37, 220] on movebuttons "↖ ↑ ↗ ← . → ↙ ↓ ↘" at bounding box center [74, 258] width 137 height 137
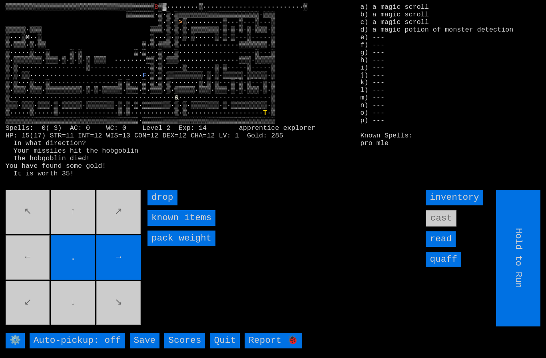
click at [26, 260] on movebuttons "↖ ↑ ↗ ← . → ↙ ↓ ↘" at bounding box center [74, 258] width 137 height 137
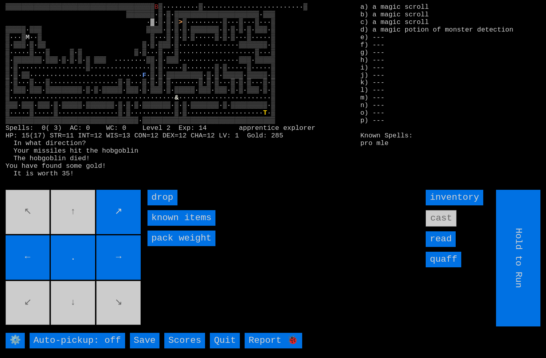
click at [33, 308] on movebuttons "↖ ↑ ↗ ← . → ↙ ↓ ↘" at bounding box center [74, 258] width 137 height 137
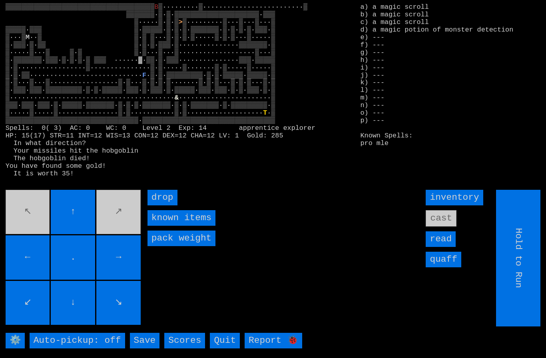
click at [118, 231] on movebuttons "↖ ↑ ↗ ← . → ↙ ↓ ↘" at bounding box center [74, 258] width 137 height 137
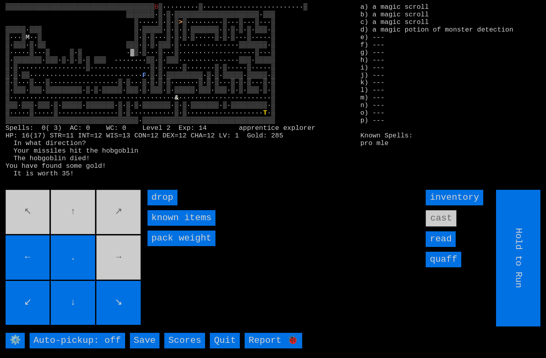
click at [81, 228] on movebuttons "↖ ↑ ↗ ← . → ↙ ↓ ↘" at bounding box center [74, 258] width 137 height 137
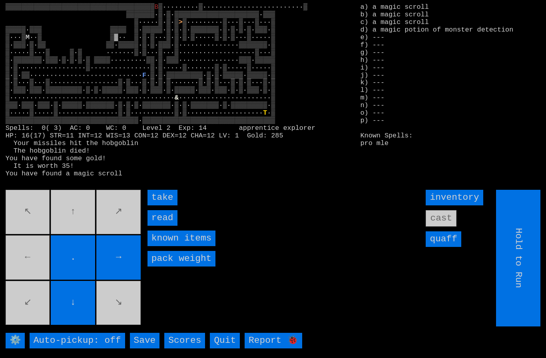
click at [162, 206] on input "take" at bounding box center [163, 198] width 30 height 16
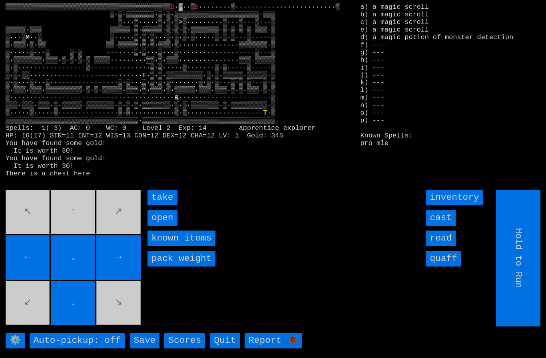
click at [164, 206] on input "take" at bounding box center [163, 198] width 30 height 16
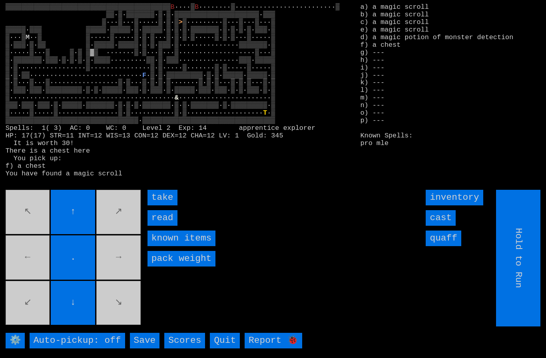
click at [163, 206] on input "take" at bounding box center [163, 198] width 30 height 16
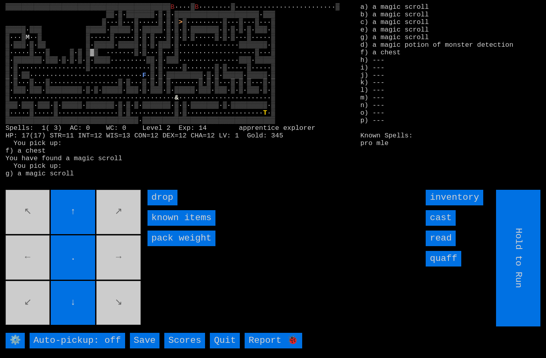
click at [117, 323] on movebuttons "↖ ↑ ↗ ← . → ↙ ↓ ↘" at bounding box center [74, 258] width 137 height 137
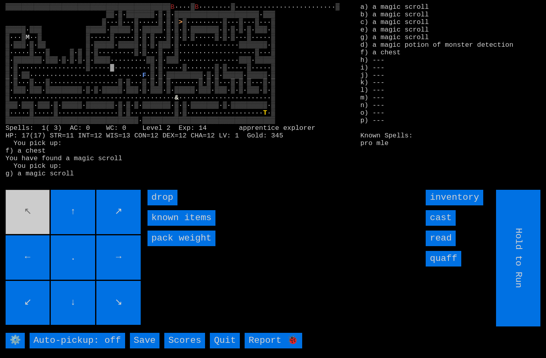
type input "Choose Direction"
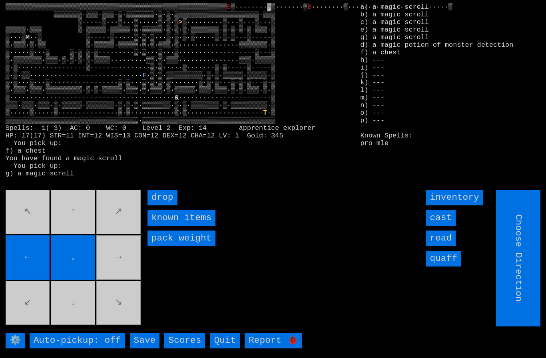
type input "Hold to Run"
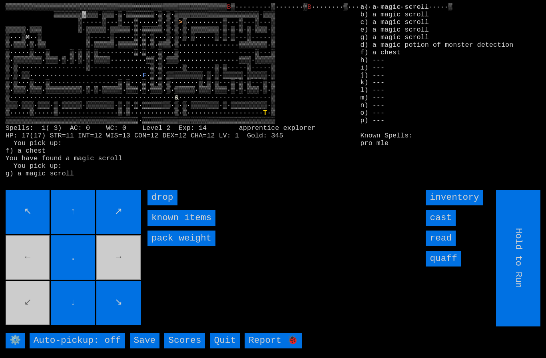
type input "Choose Direction"
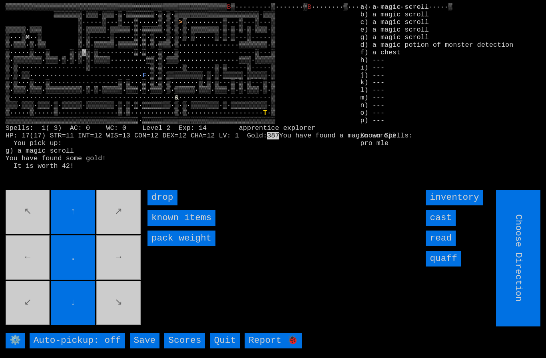
type input "Hold to Run"
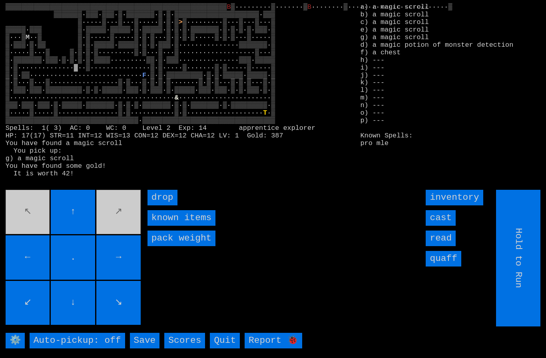
type input "Choose Direction"
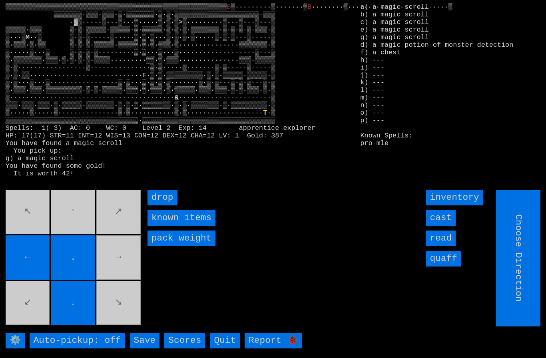
type input "Hold to Run"
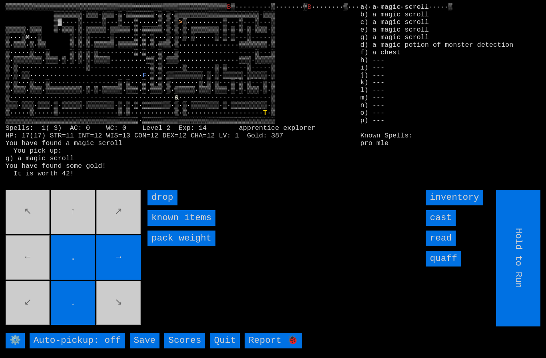
click at [30, 273] on movebuttons "↖ ↑ ↗ ← . → ↙ ↓ ↘" at bounding box center [74, 258] width 137 height 137
type input "Choose Direction"
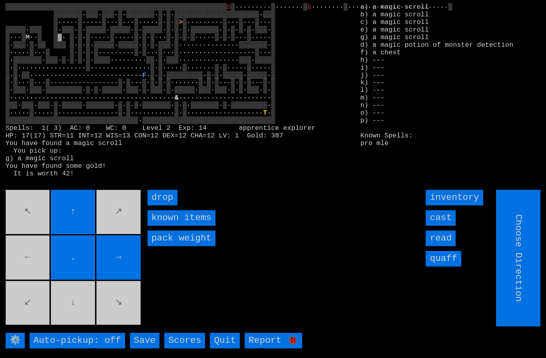
type input "Hold to Run"
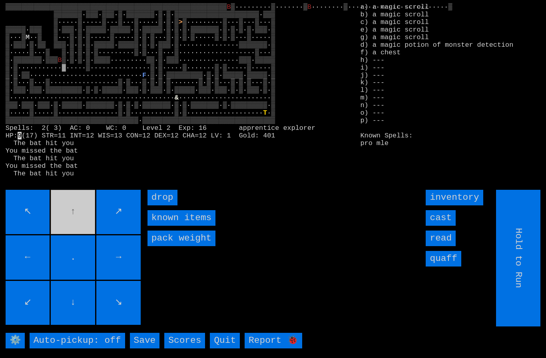
click at [446, 226] on input "cast" at bounding box center [441, 218] width 30 height 16
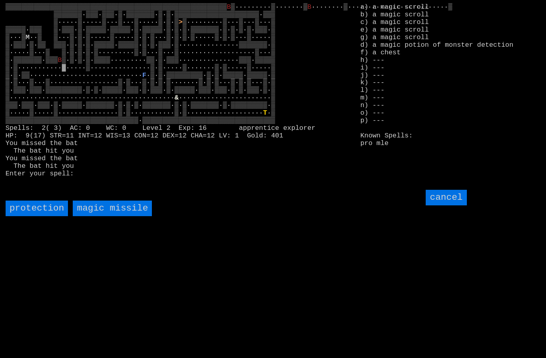
click at [131, 216] on missile "magic missile" at bounding box center [112, 209] width 79 height 16
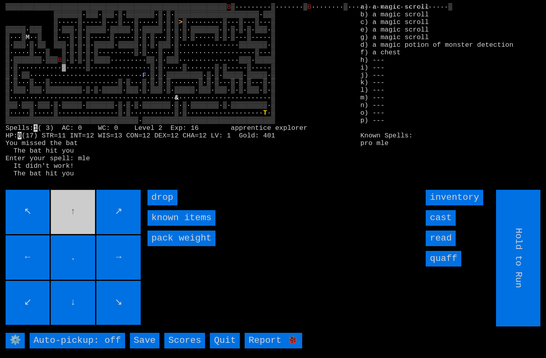
click at [445, 226] on input "cast" at bounding box center [441, 218] width 30 height 16
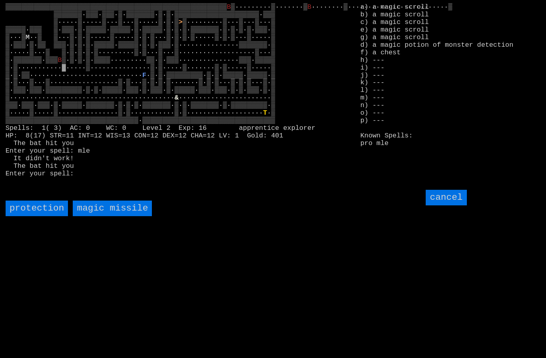
click at [132, 216] on missile "magic missile" at bounding box center [112, 209] width 79 height 16
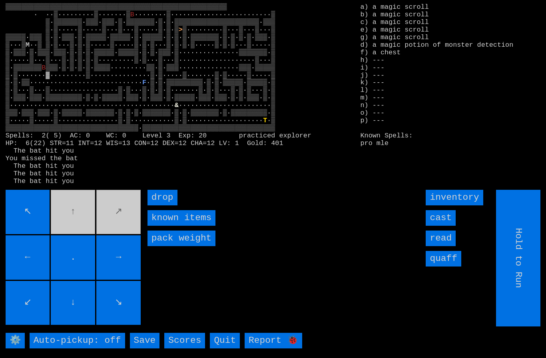
click at [447, 226] on input "cast" at bounding box center [441, 218] width 30 height 16
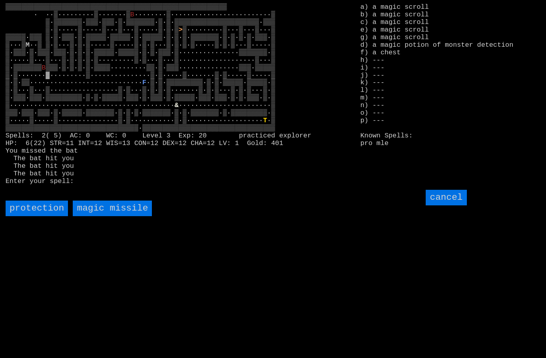
click at [134, 216] on missile "magic missile" at bounding box center [112, 209] width 79 height 16
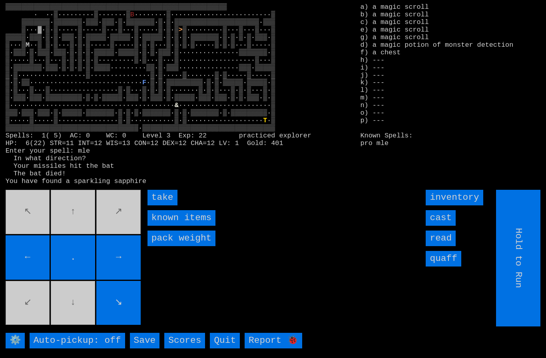
click at [167, 206] on input "take" at bounding box center [163, 198] width 30 height 16
click at [30, 303] on movebuttons "↖ ↑ ↗ ← . → ↙ ↓ ↘" at bounding box center [74, 258] width 137 height 137
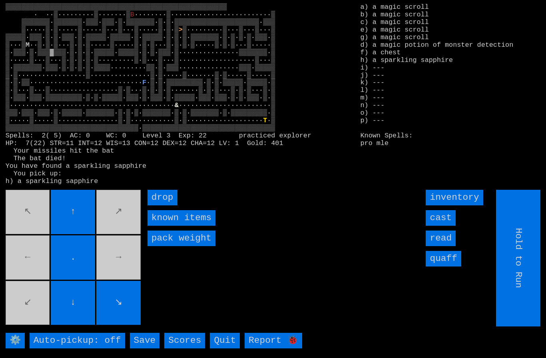
type input "Choose Direction"
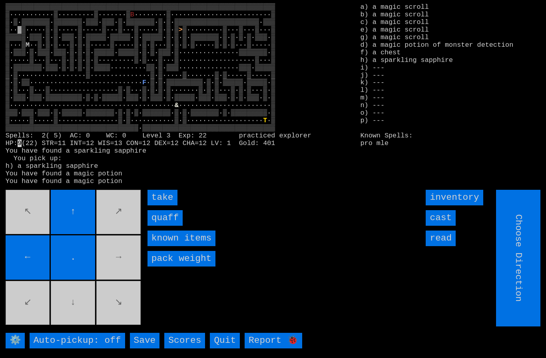
type input "Hold to Run"
click at [166, 226] on input "quaff" at bounding box center [165, 218] width 35 height 16
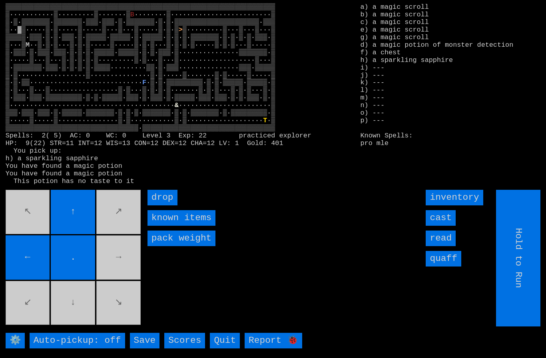
type input "Choose Direction"
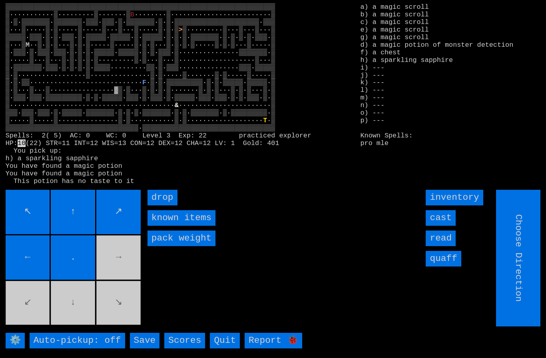
type input "Hold to Run"
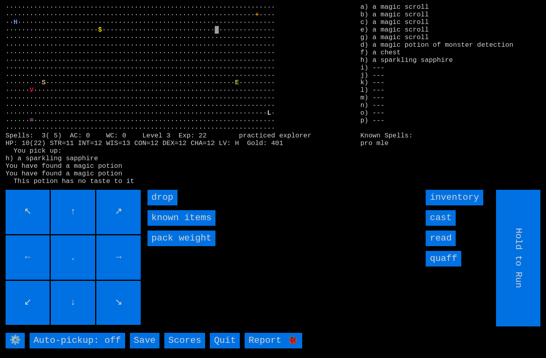
type input "Choose Direction"
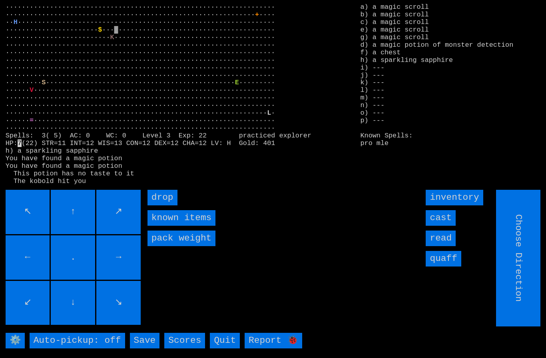
type input "Hold to Run"
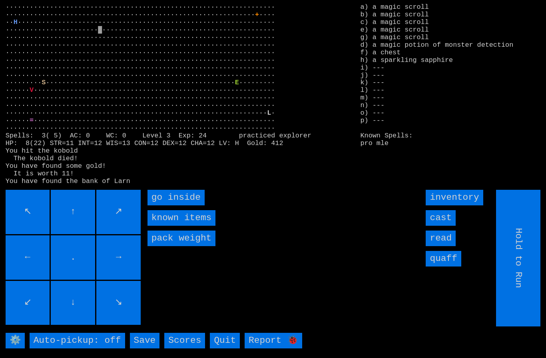
click at [172, 206] on inside "go inside" at bounding box center [176, 198] width 57 height 16
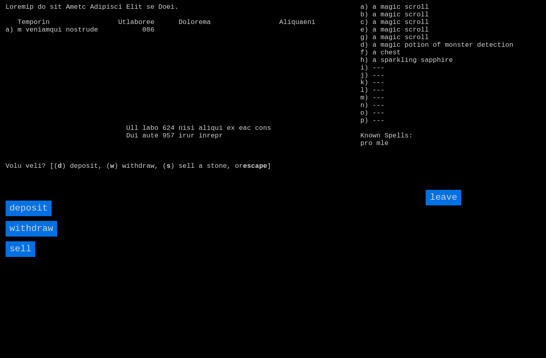
click at [20, 257] on input "sell" at bounding box center [21, 249] width 30 height 16
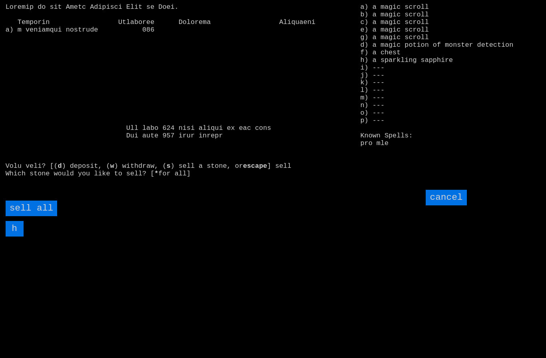
click at [29, 216] on all "sell all" at bounding box center [32, 209] width 52 height 16
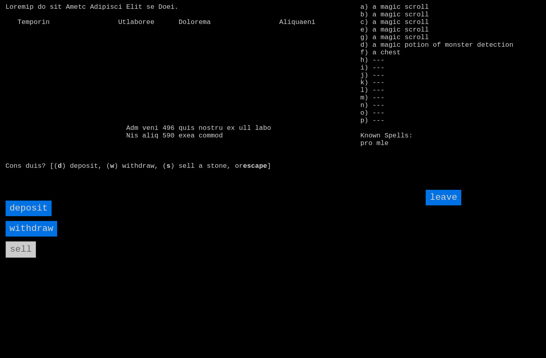
click at [437, 206] on input "leave" at bounding box center [443, 198] width 35 height 16
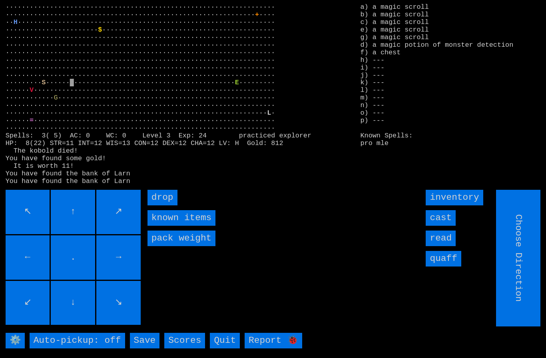
type input "Hold to Run"
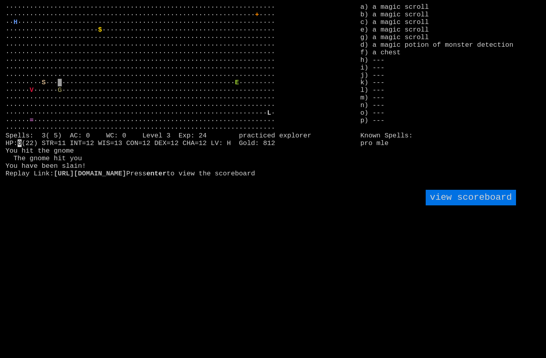
click at [66, 313] on larngrid "··································································· ···········…" at bounding box center [273, 179] width 546 height 358
